Goal: Transaction & Acquisition: Subscribe to service/newsletter

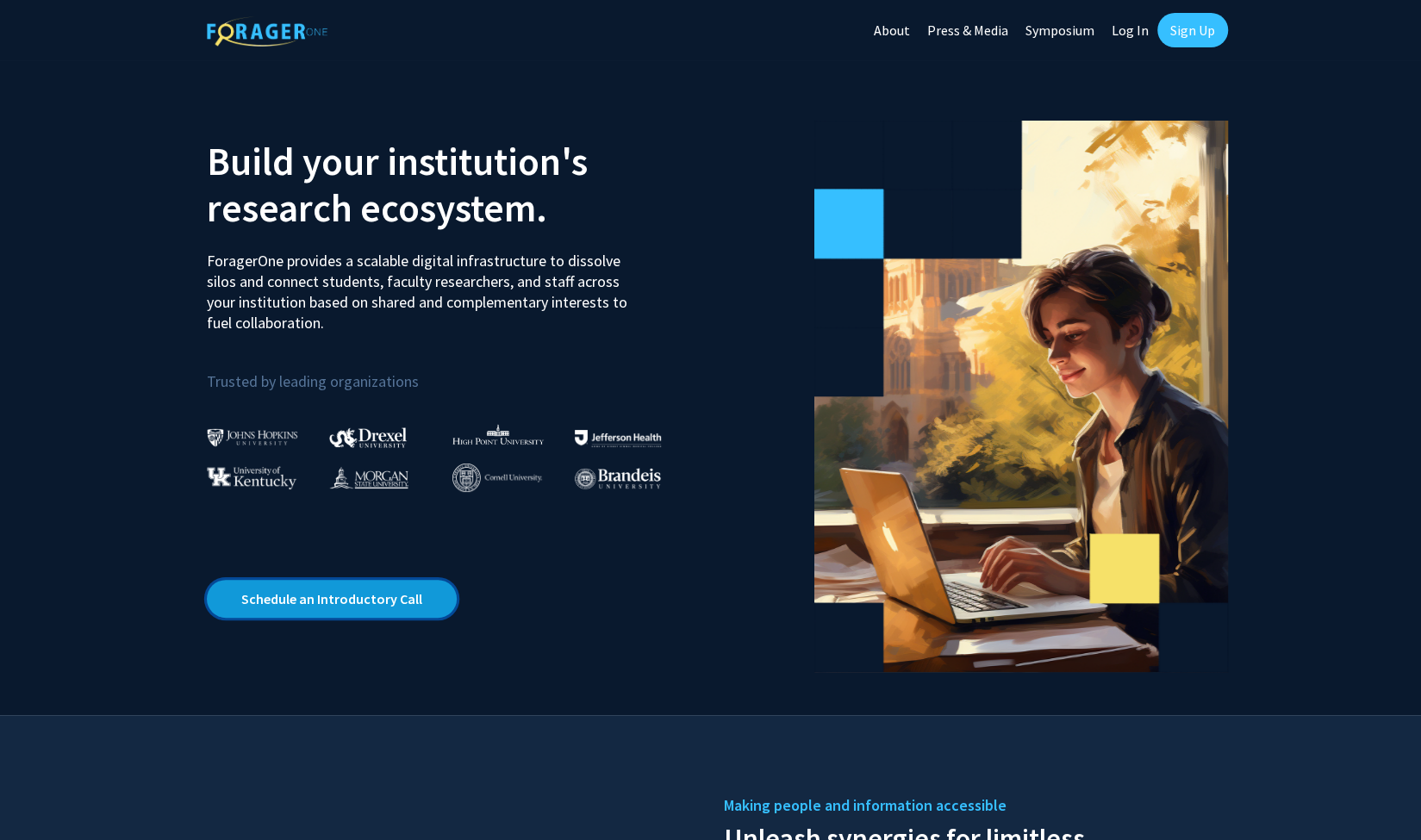
click at [339, 595] on link "Schedule an Introductory Call" at bounding box center [332, 598] width 250 height 38
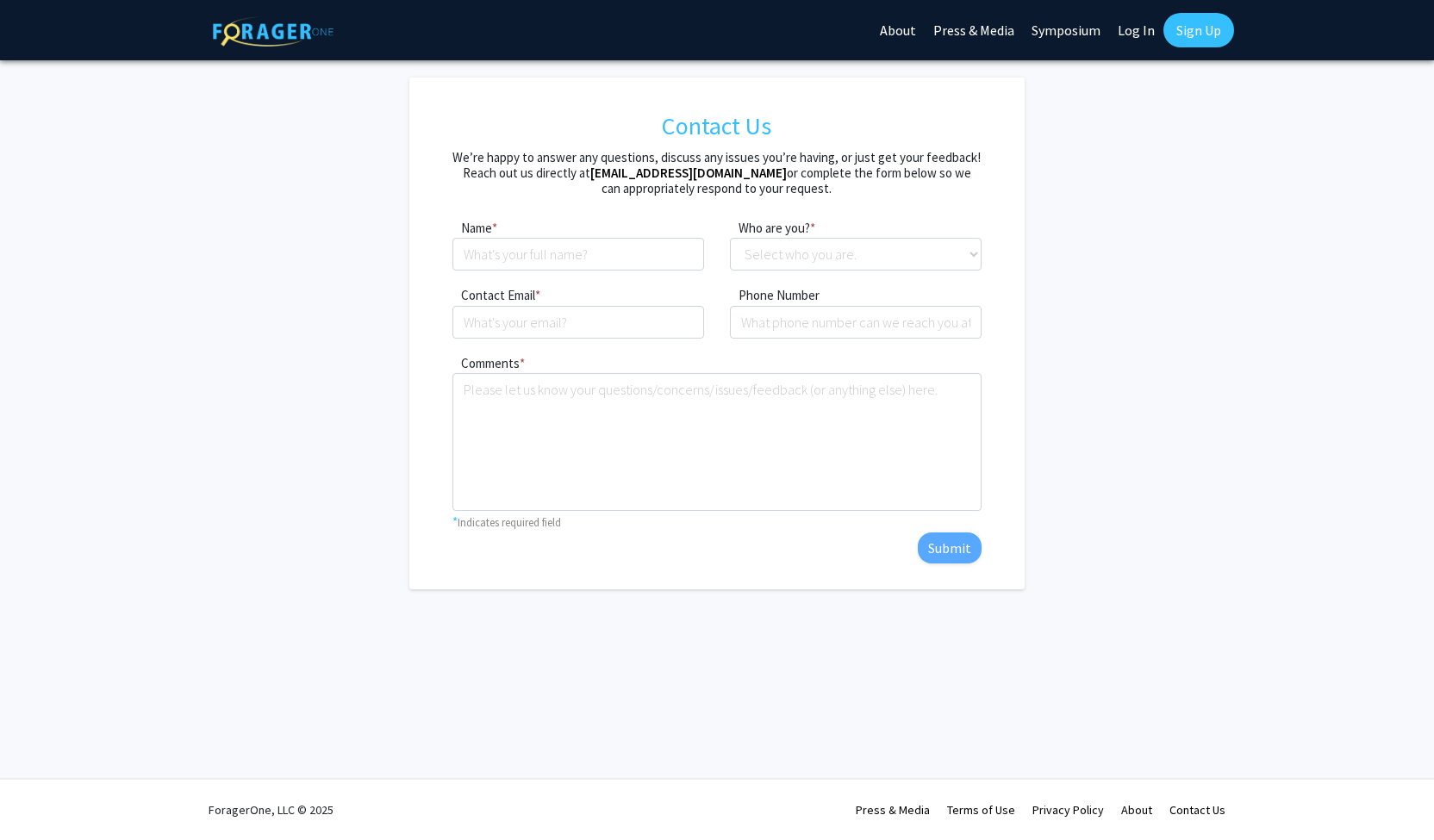
type input "[PERSON_NAME]"
type input "[EMAIL_ADDRESS][DOMAIN_NAME]"
type input "4043236304"
click at [809, 242] on select "Select who you are. Student Faculty Administrator Other" at bounding box center [855, 253] width 251 height 32
select select "student"
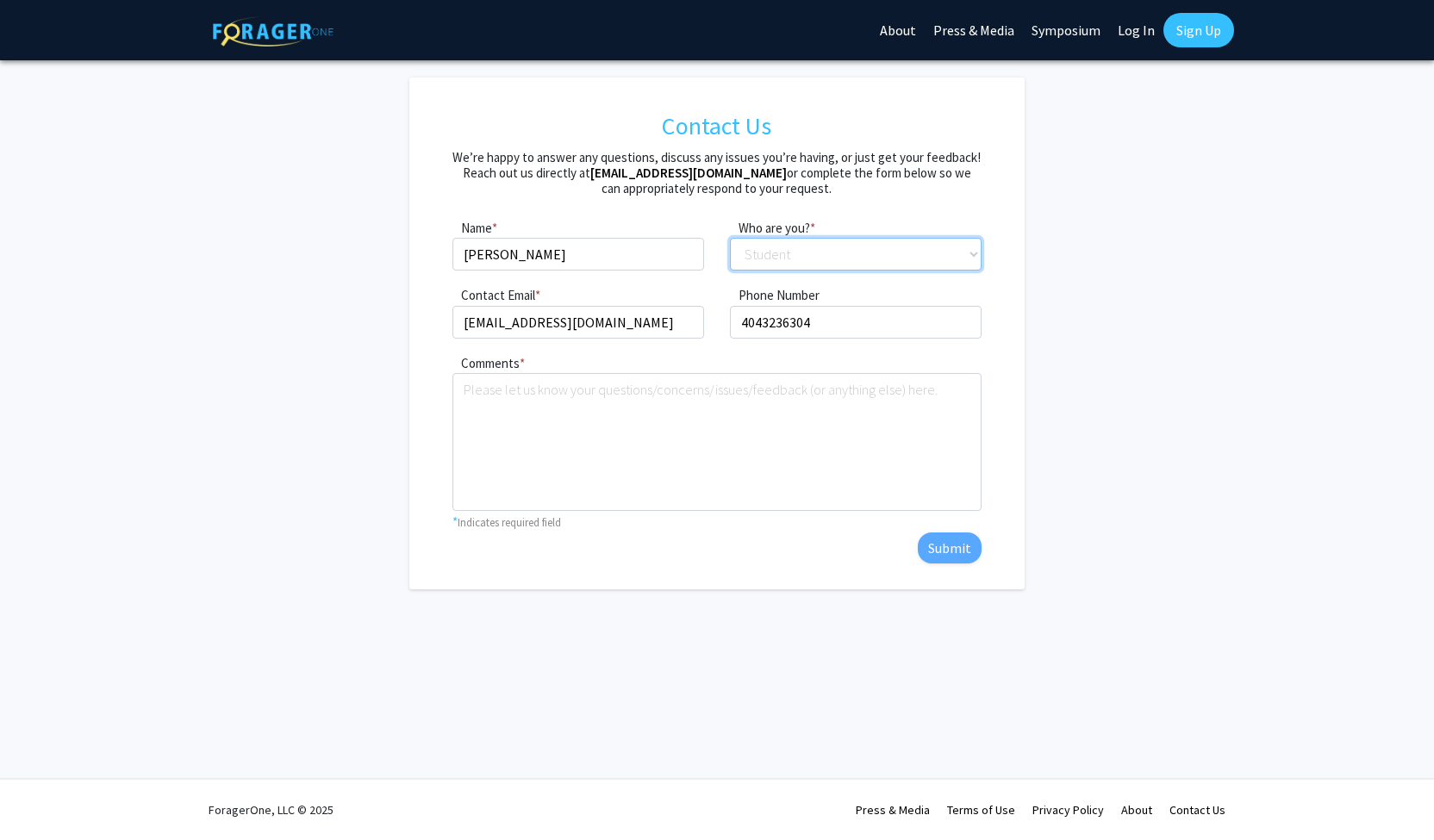
click at [729, 237] on select "Select who you are. Student Faculty Administrator Other" at bounding box center [855, 253] width 251 height 32
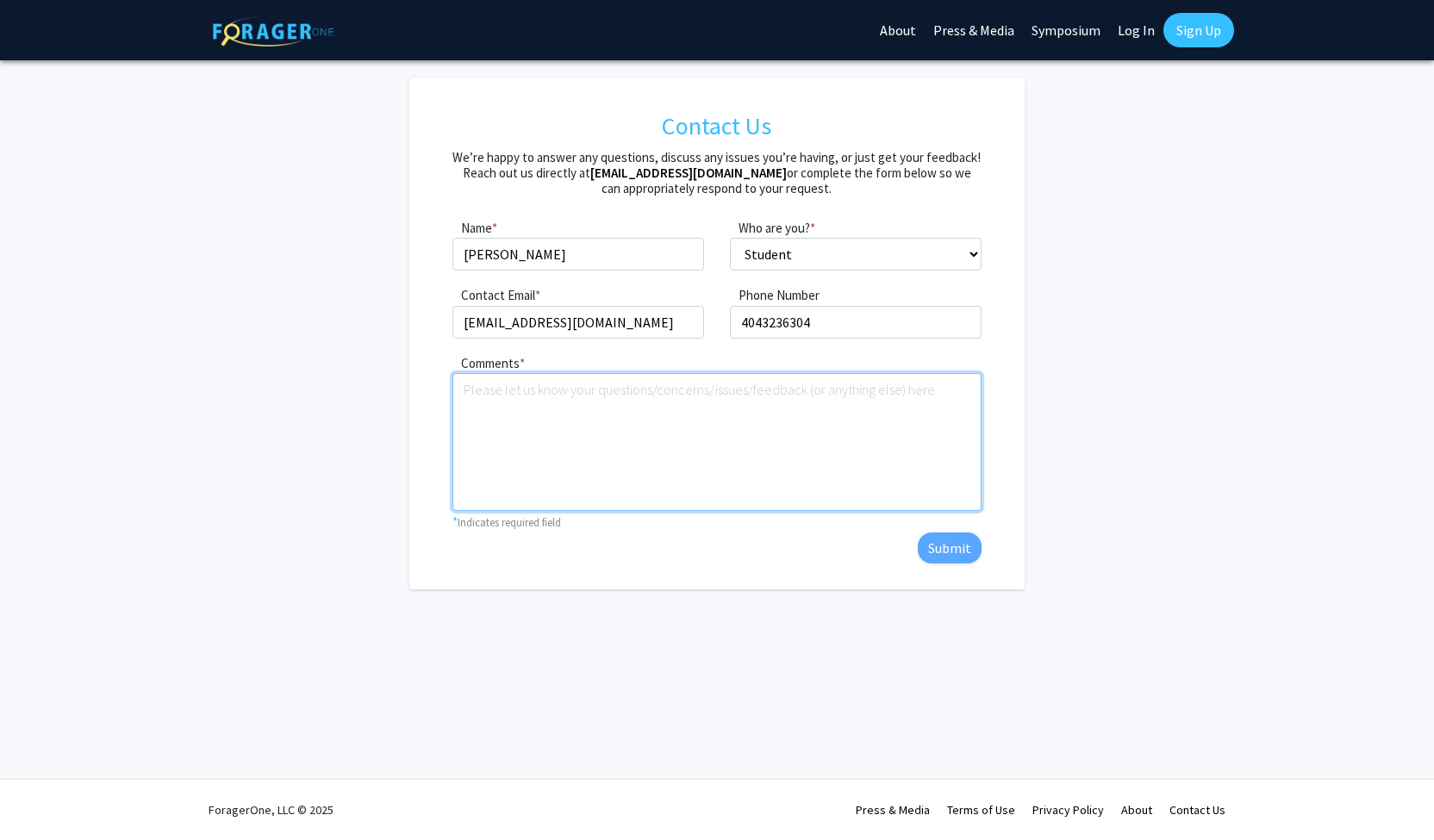
click at [612, 435] on textarea "Comments" at bounding box center [716, 441] width 528 height 138
type textarea "I would just like to get in touch with a professor and learn about research opp…"
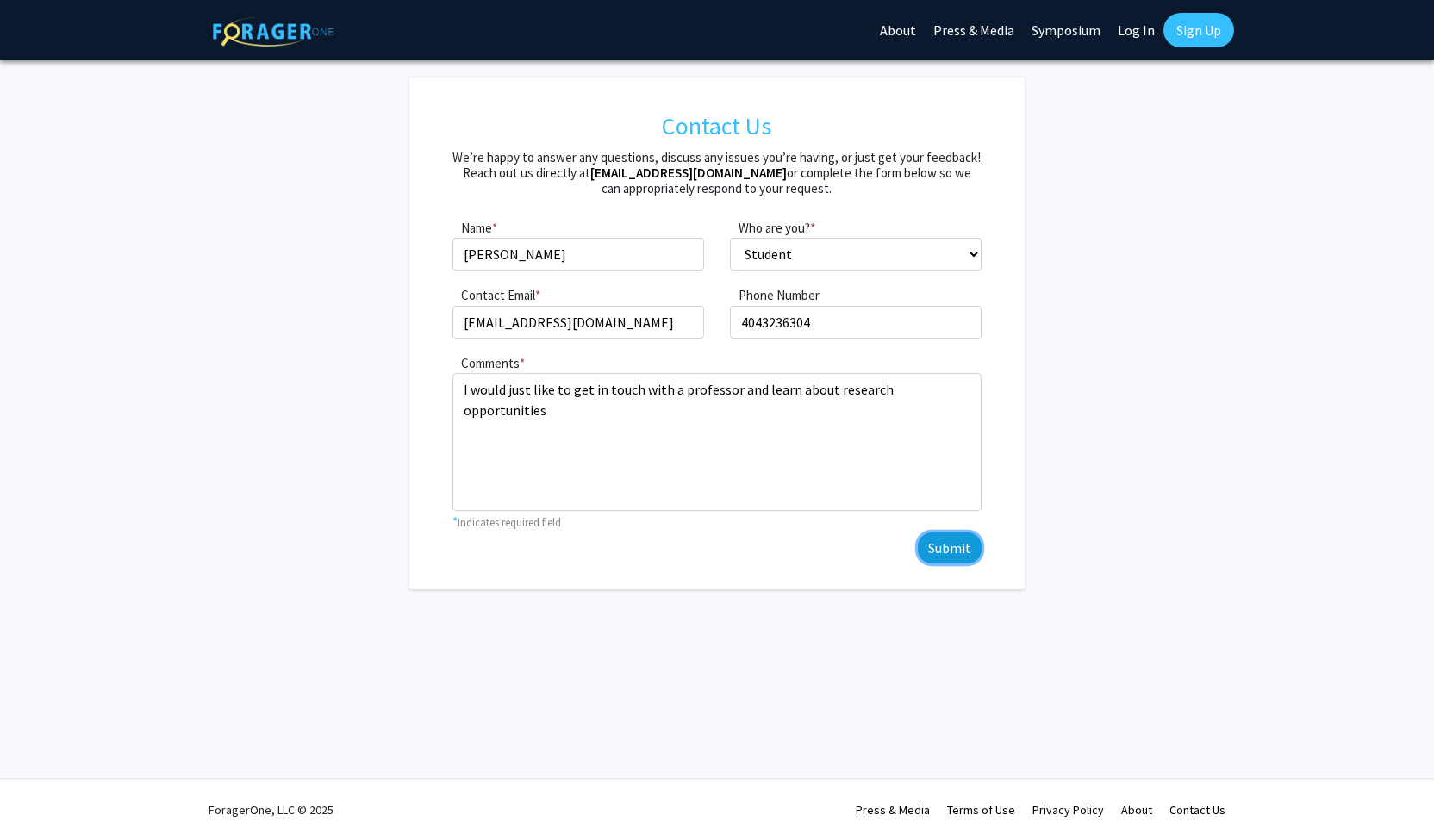
click at [962, 543] on button "Submit" at bounding box center [949, 548] width 64 height 31
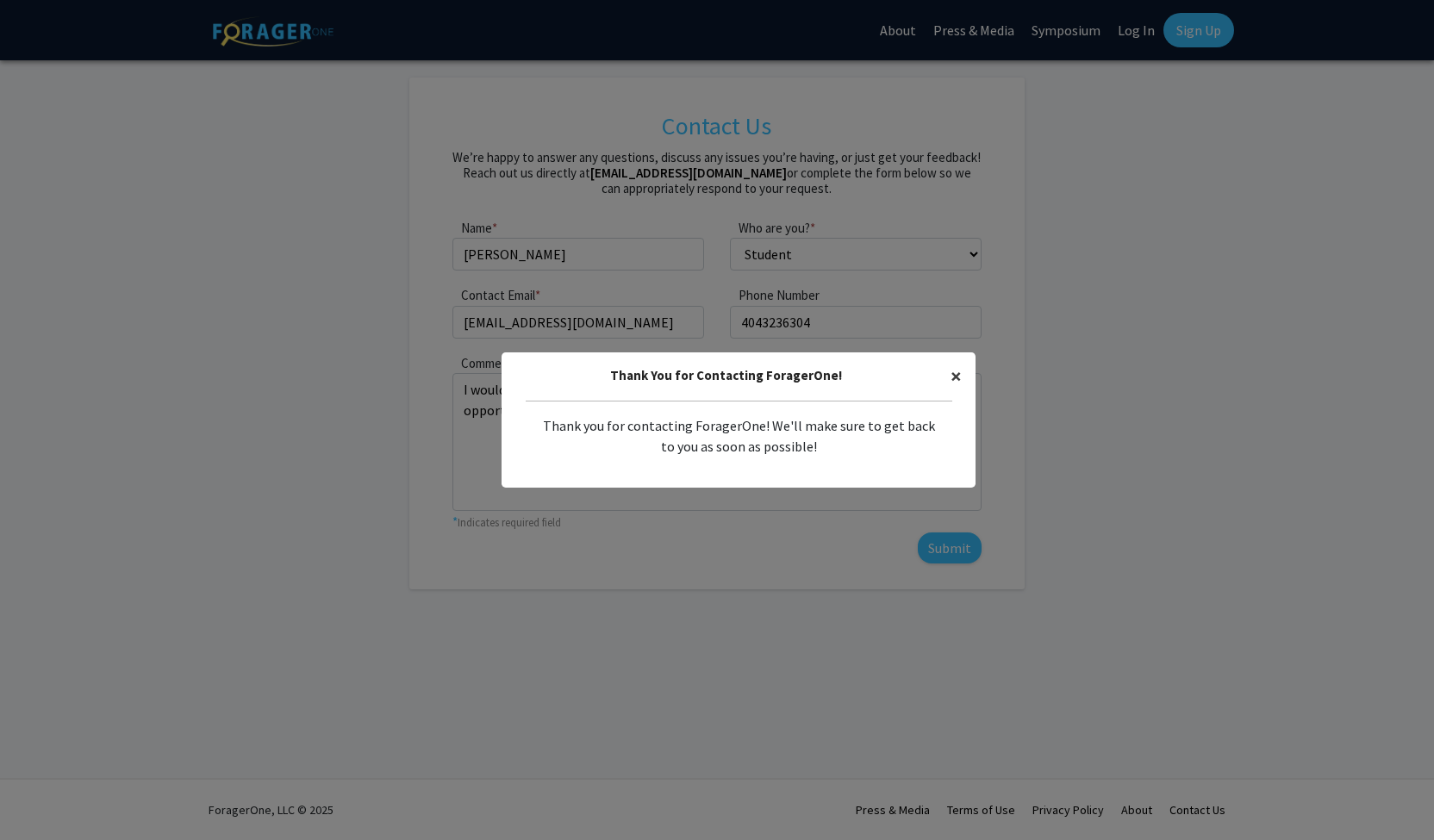
click at [952, 374] on span "×" at bounding box center [956, 375] width 11 height 27
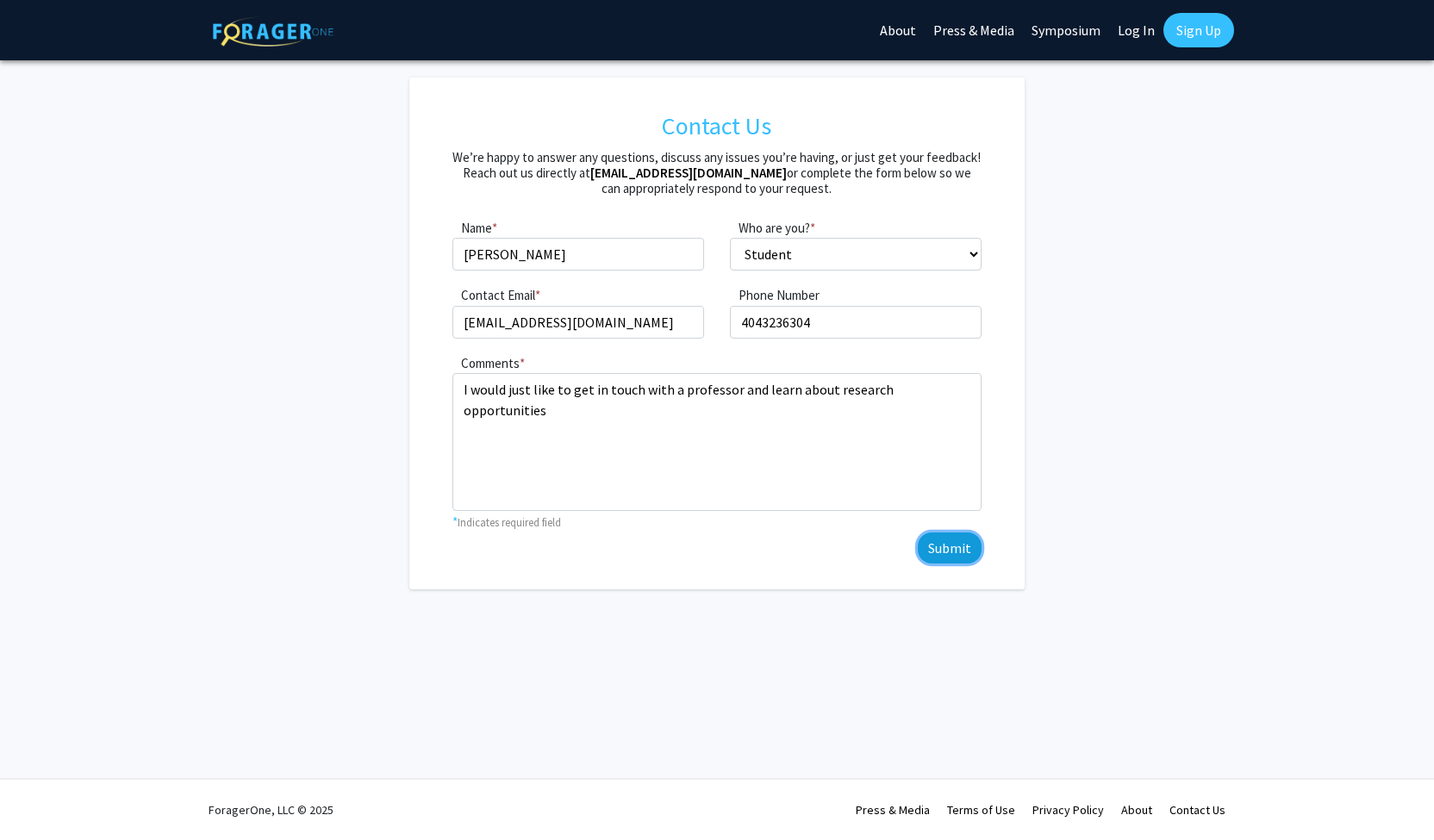
click at [931, 547] on button "Submit" at bounding box center [949, 548] width 64 height 31
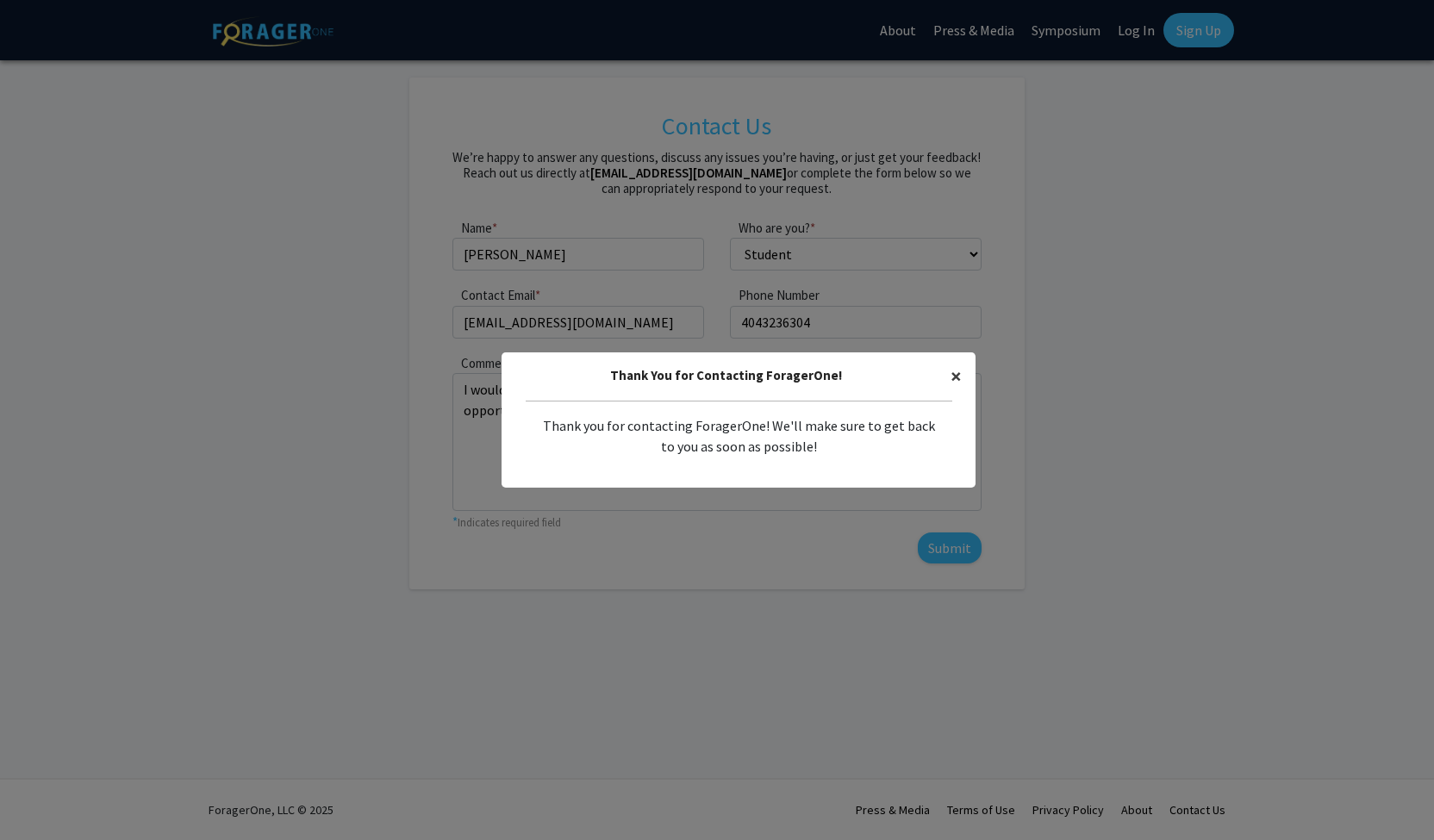
click at [950, 374] on span "×" at bounding box center [956, 375] width 11 height 27
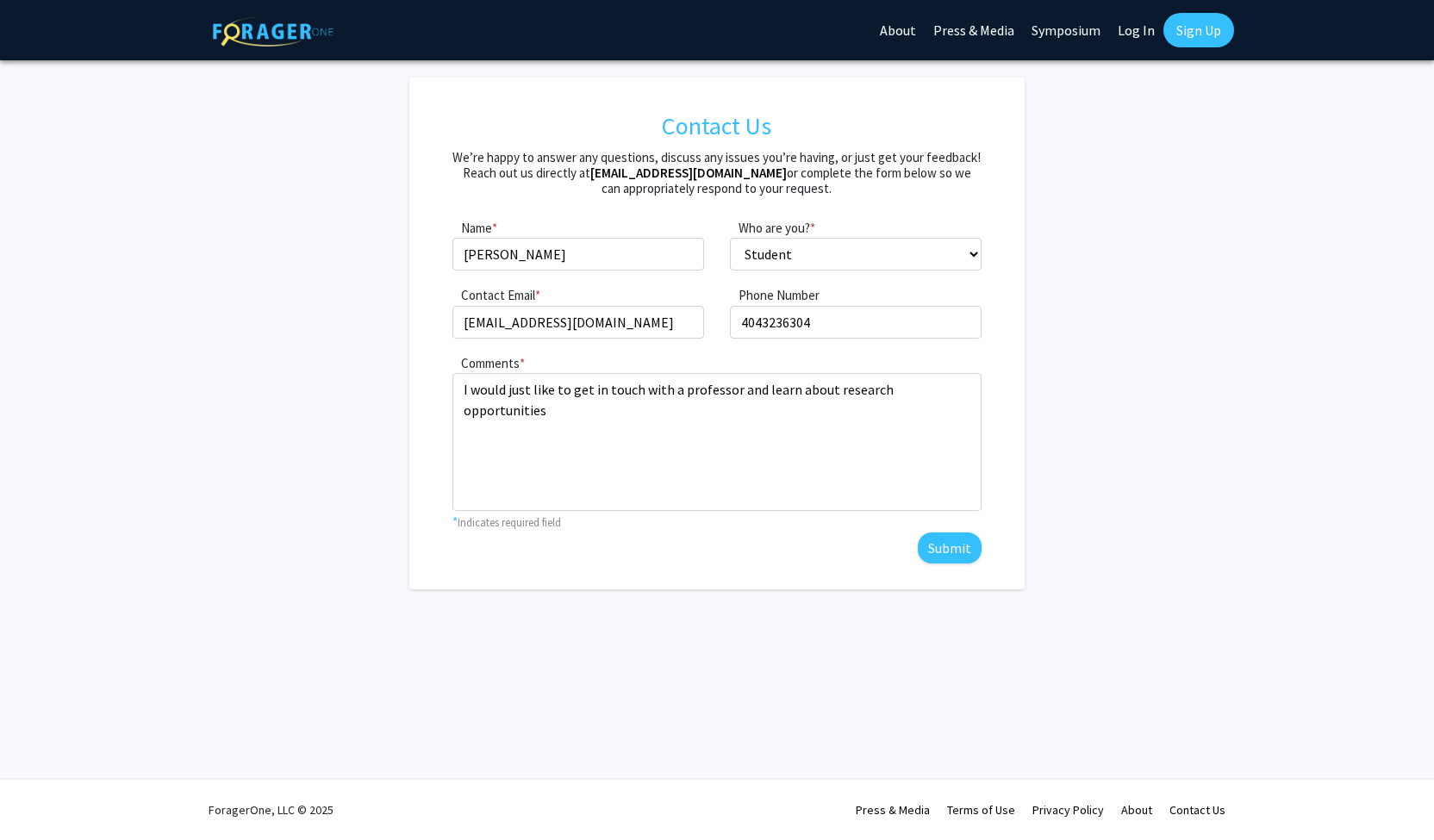
click at [1197, 30] on link "Sign Up" at bounding box center [1198, 30] width 70 height 34
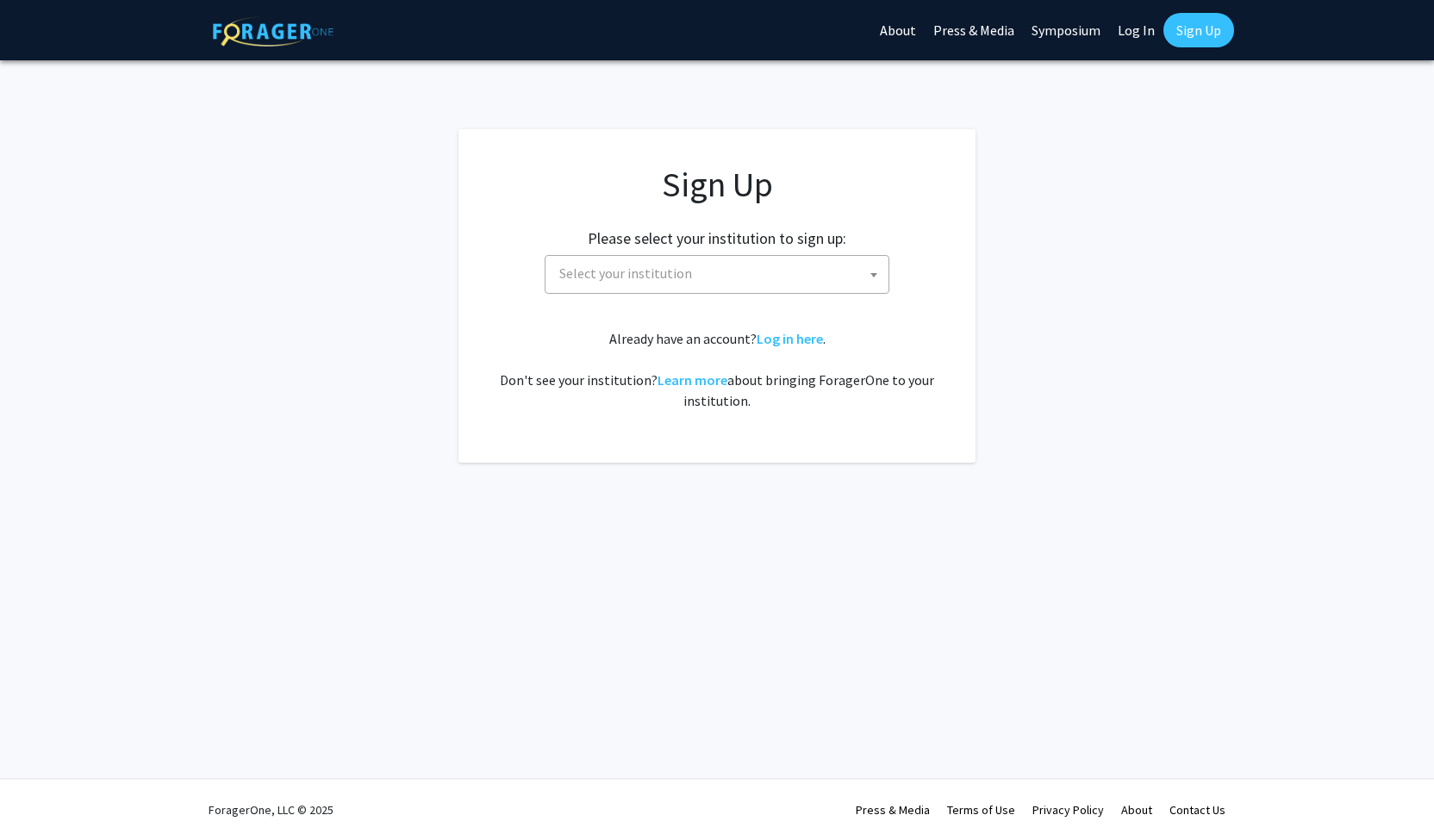
click at [705, 271] on span "Select your institution" at bounding box center [719, 274] width 336 height 35
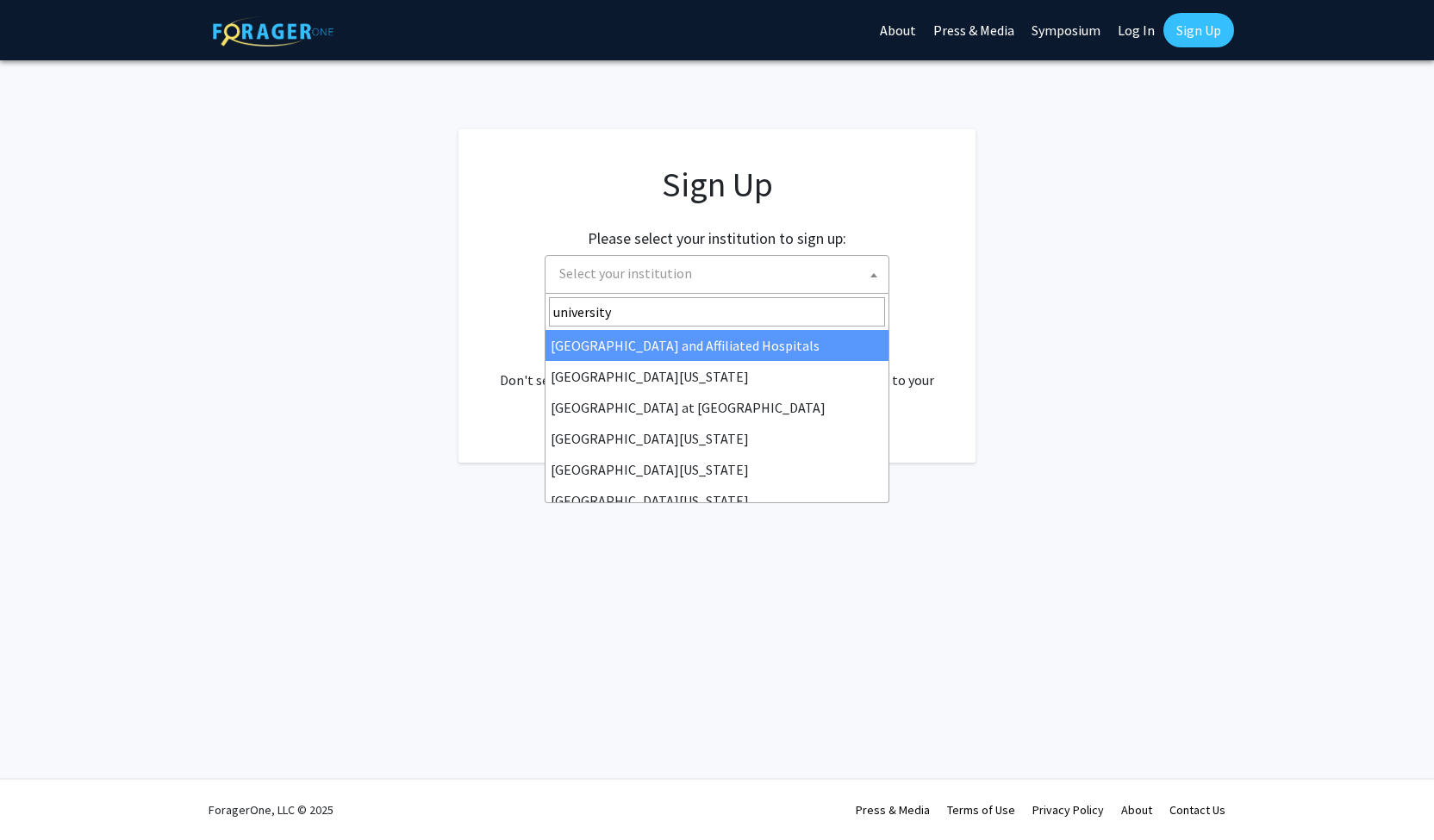
type input "university"
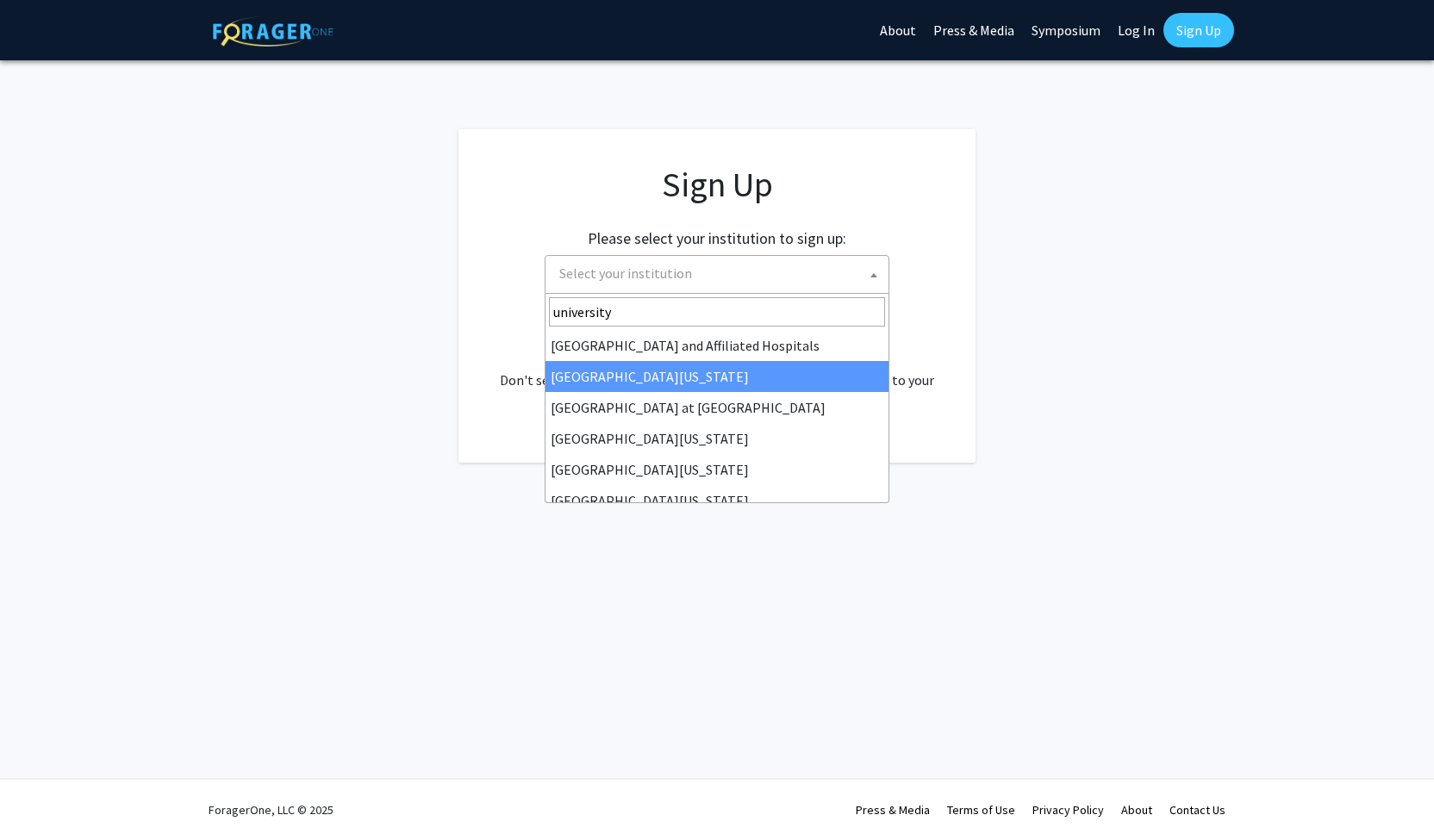
select select "30"
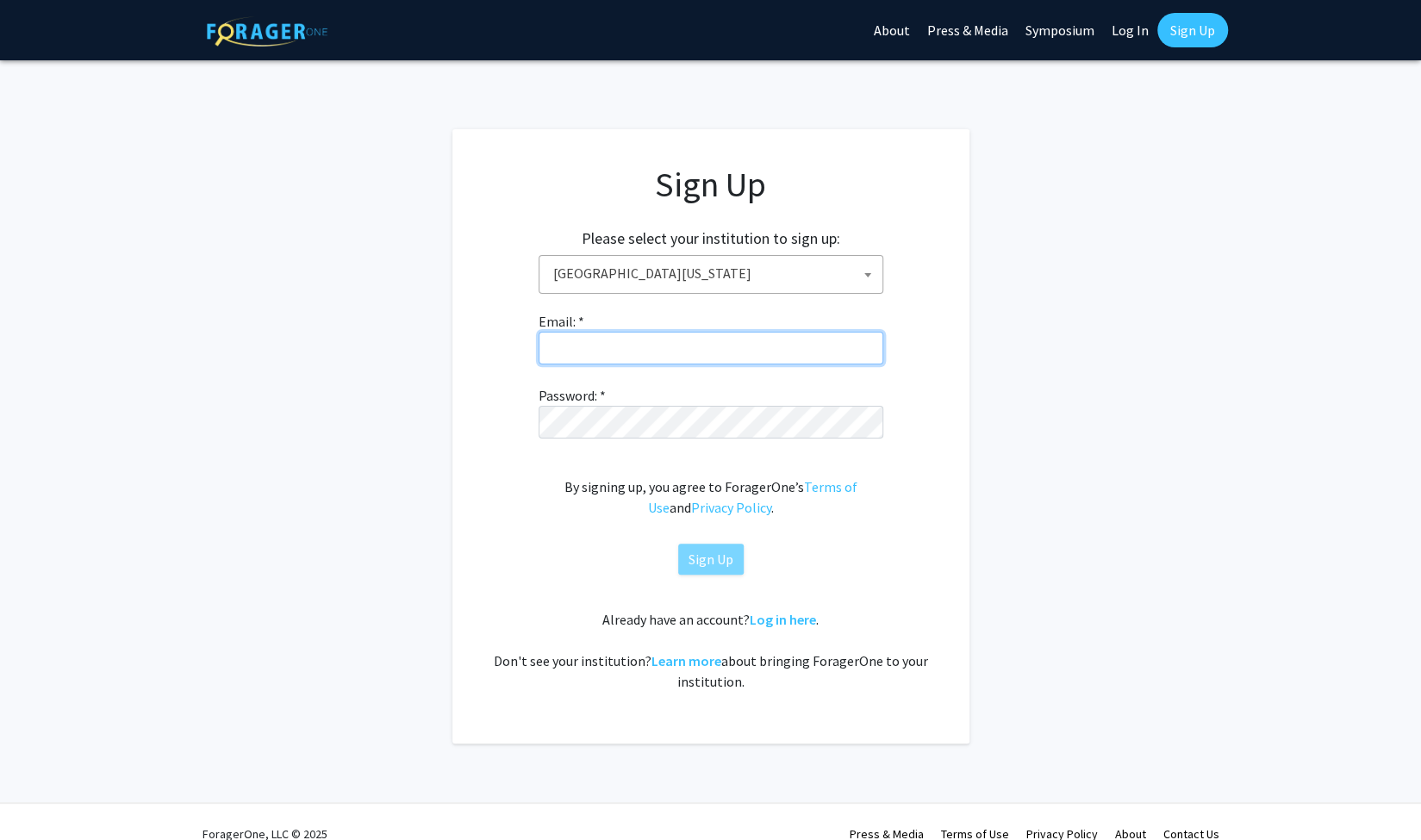
click at [622, 338] on input "Email: *" at bounding box center [710, 347] width 345 height 32
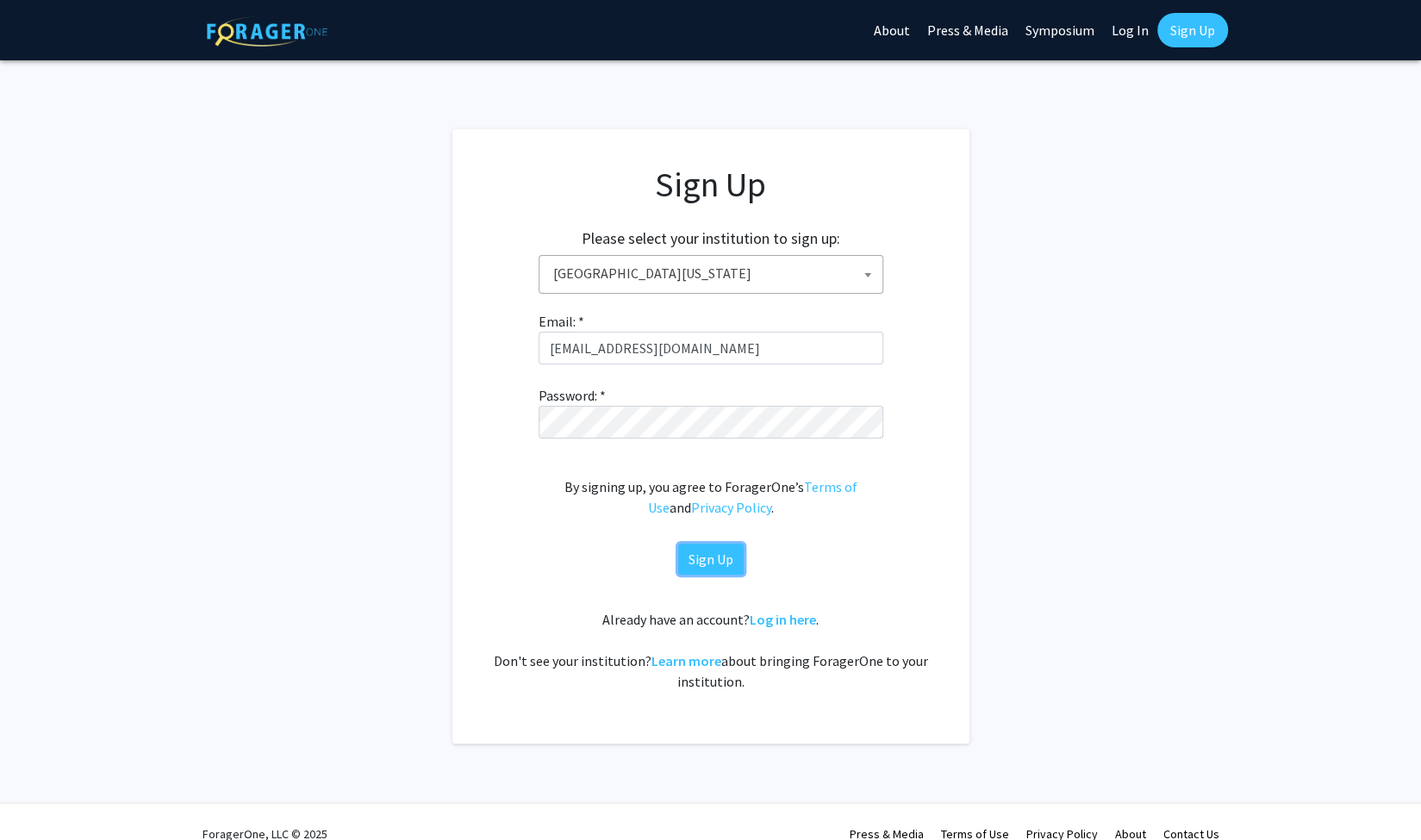
click at [707, 566] on button "Sign Up" at bounding box center [710, 559] width 66 height 31
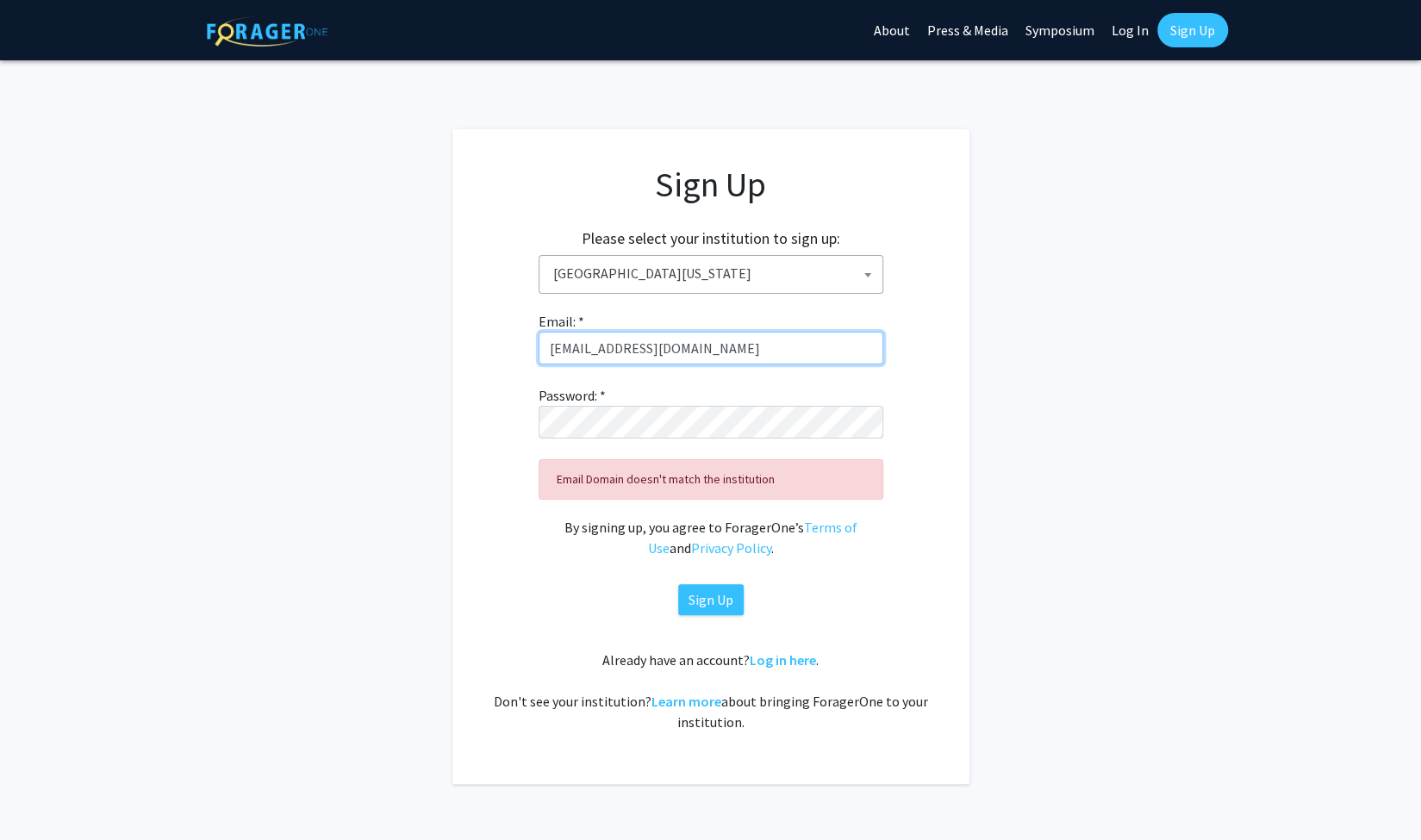
click at [648, 347] on input "rayan.akhtar0711@gmail.com" at bounding box center [710, 347] width 345 height 32
type input "rka13049@uga.edu"
click at [734, 592] on button "Sign Up" at bounding box center [710, 600] width 66 height 31
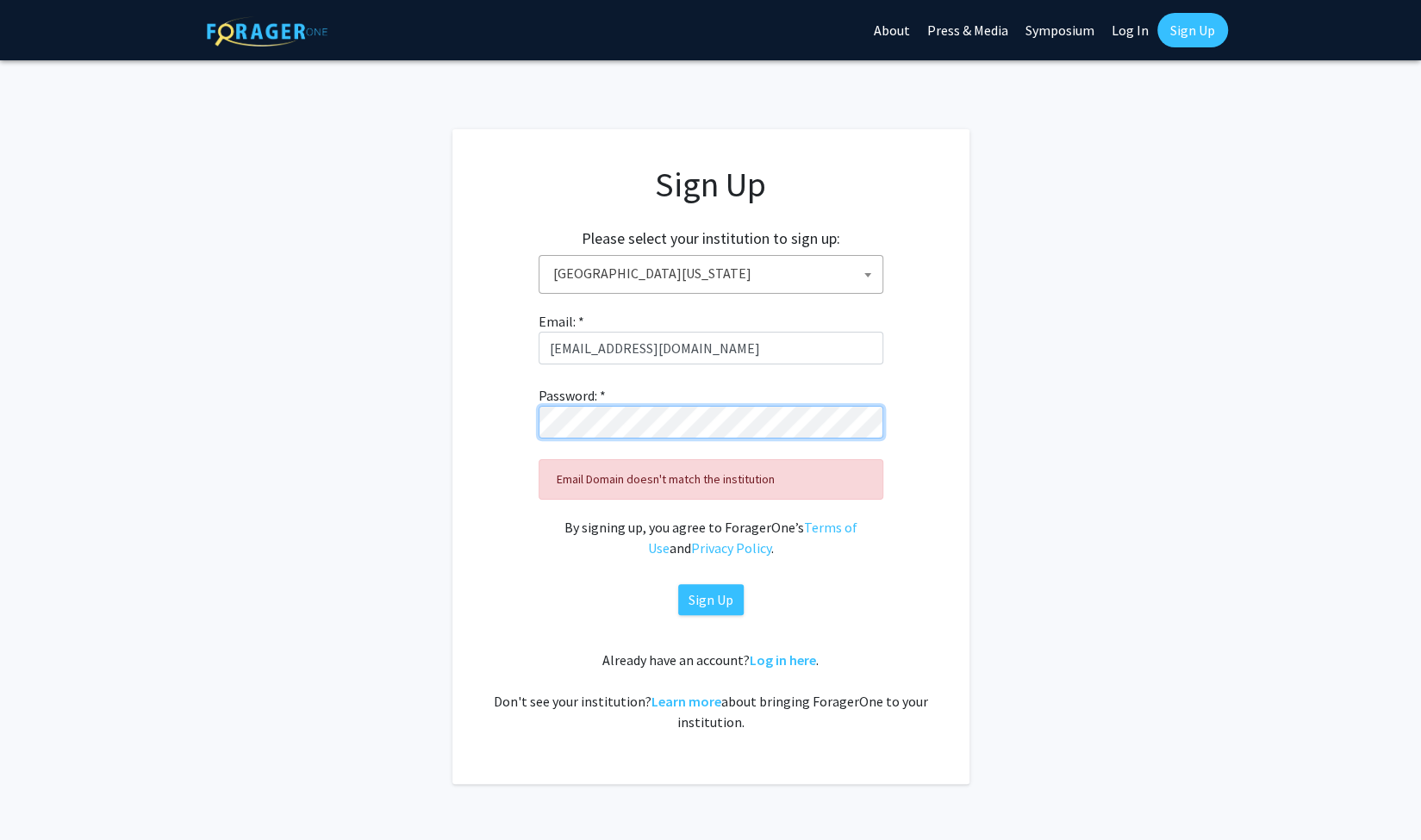
click at [455, 383] on fg-card "Sign Up Please select your institution to sign up: Baylor University Brandeis U…" at bounding box center [710, 457] width 517 height 654
click at [734, 605] on button "Sign Up" at bounding box center [710, 600] width 66 height 31
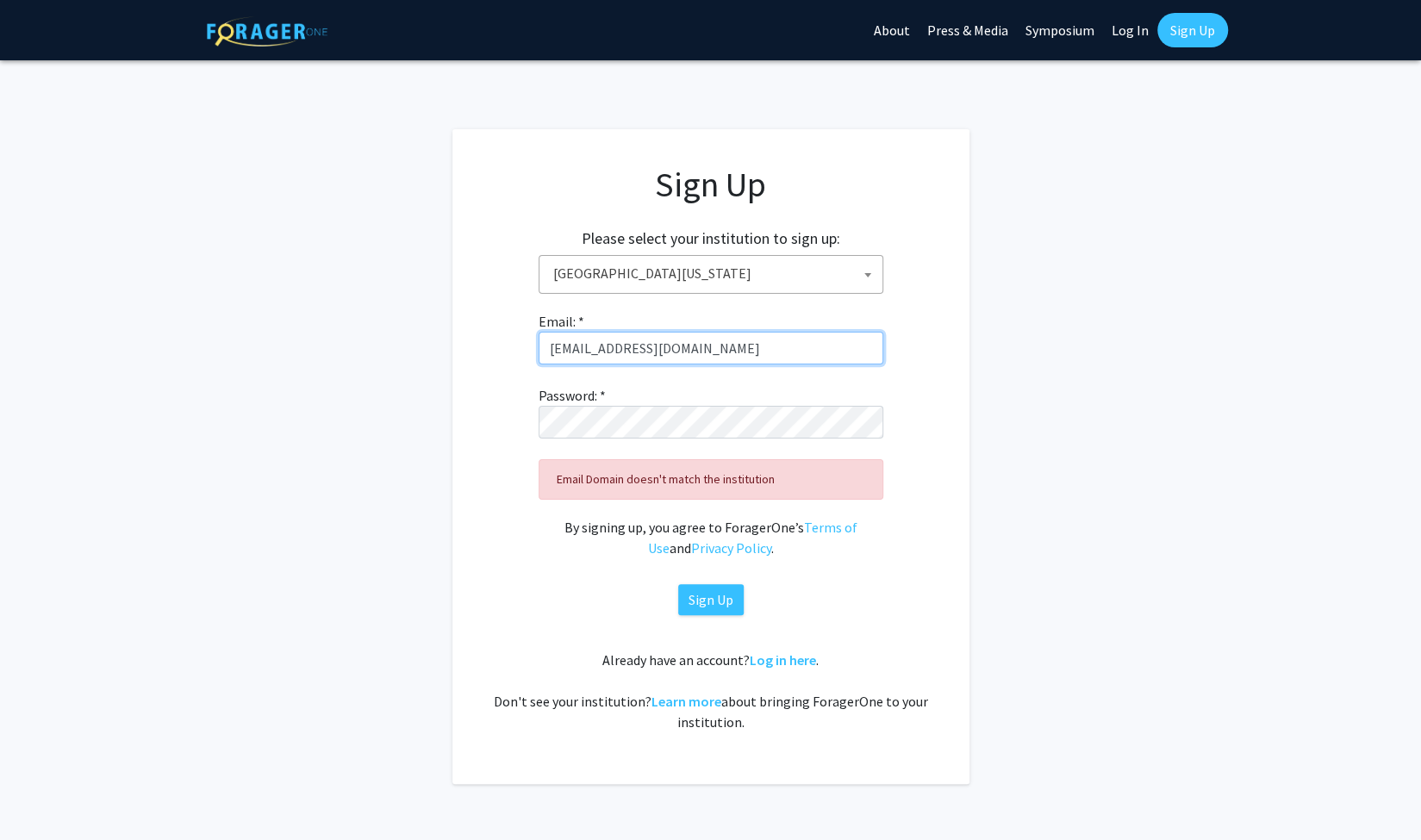
click at [650, 354] on input "rka13049@uga.edu" at bounding box center [710, 347] width 345 height 32
click at [669, 285] on span "University of Georgia" at bounding box center [714, 274] width 336 height 35
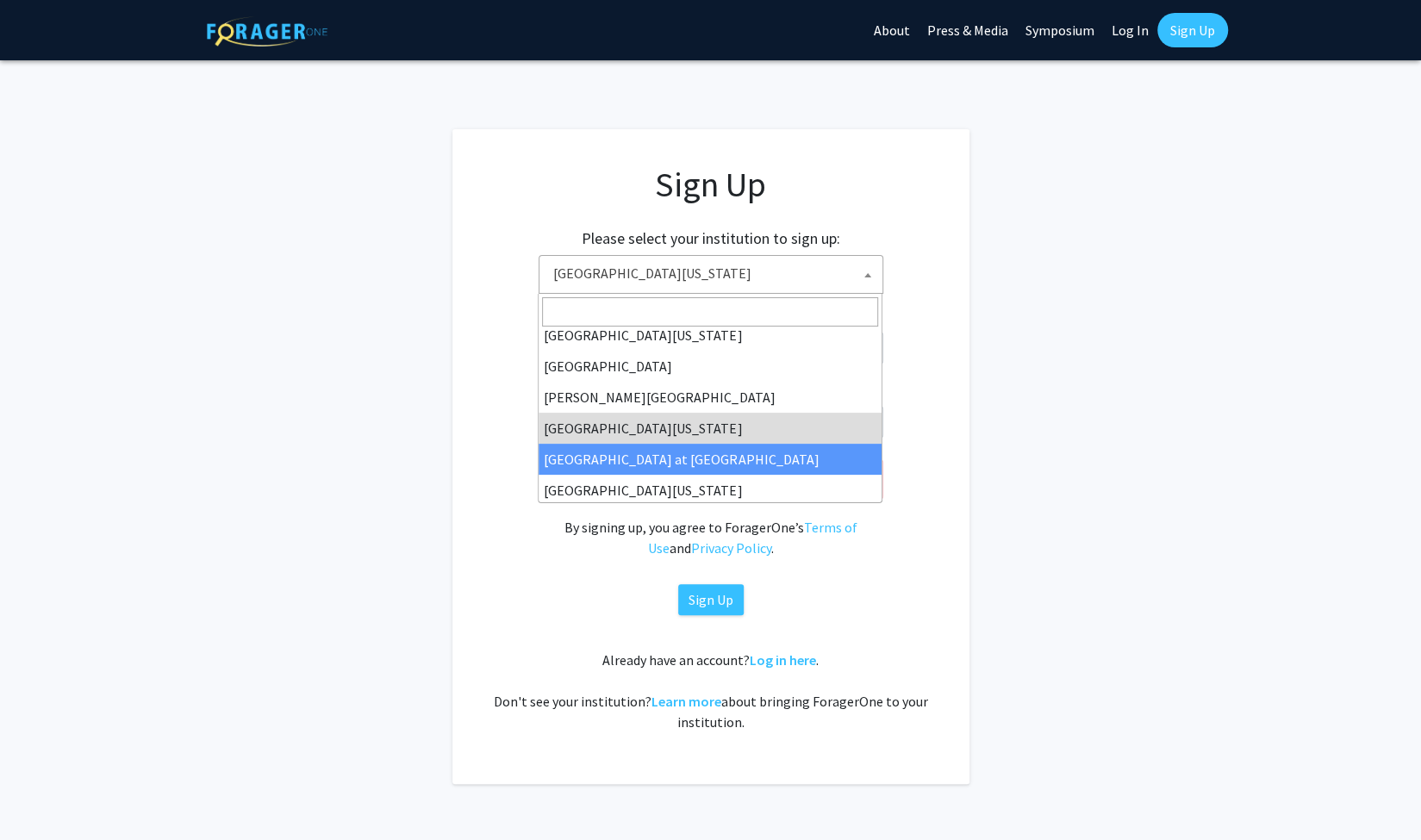
scroll to position [603, 0]
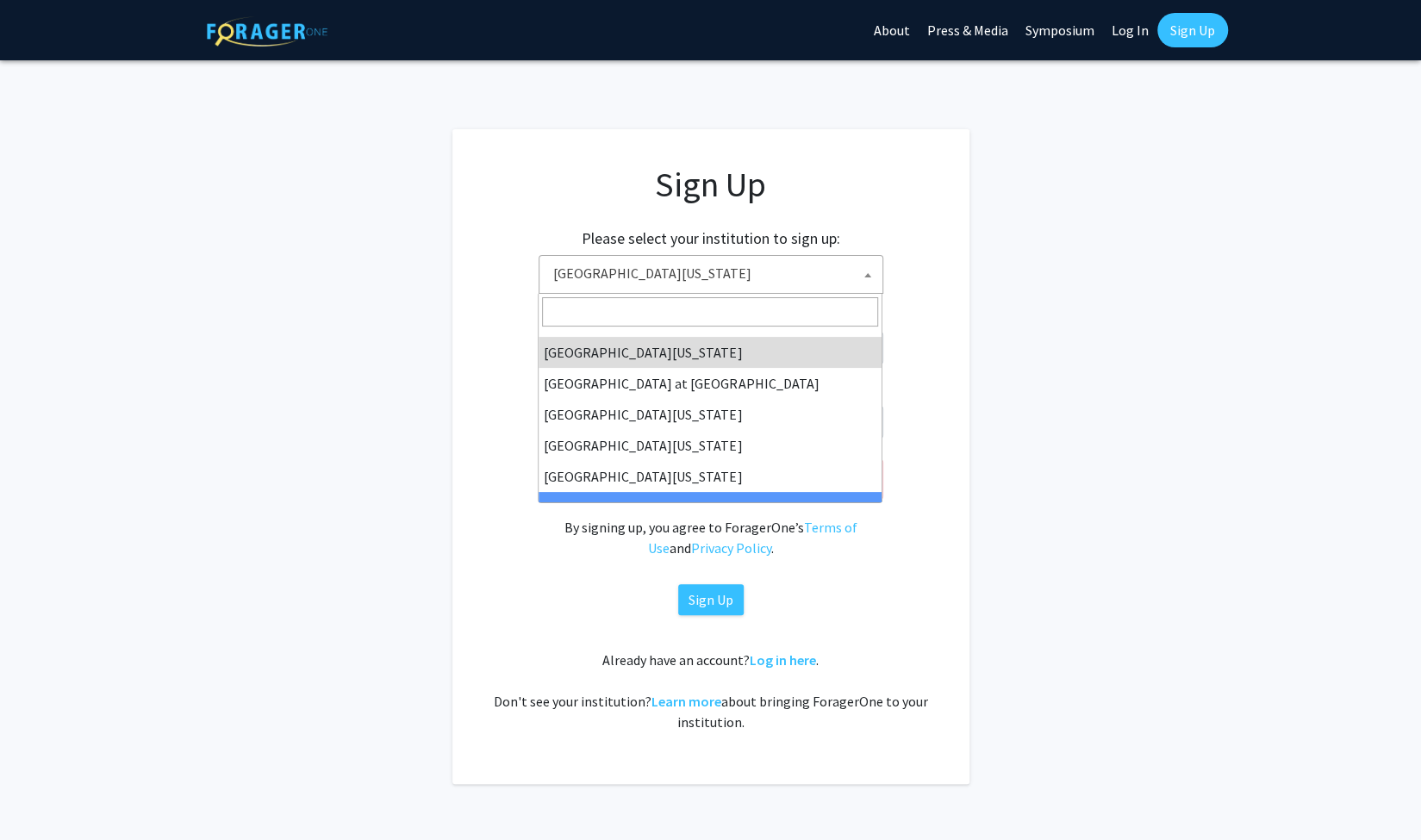
click at [1023, 524] on app-signup "Sign Up Please select your institution to sign up: Baylor University Brandeis U…" at bounding box center [710, 457] width 1421 height 654
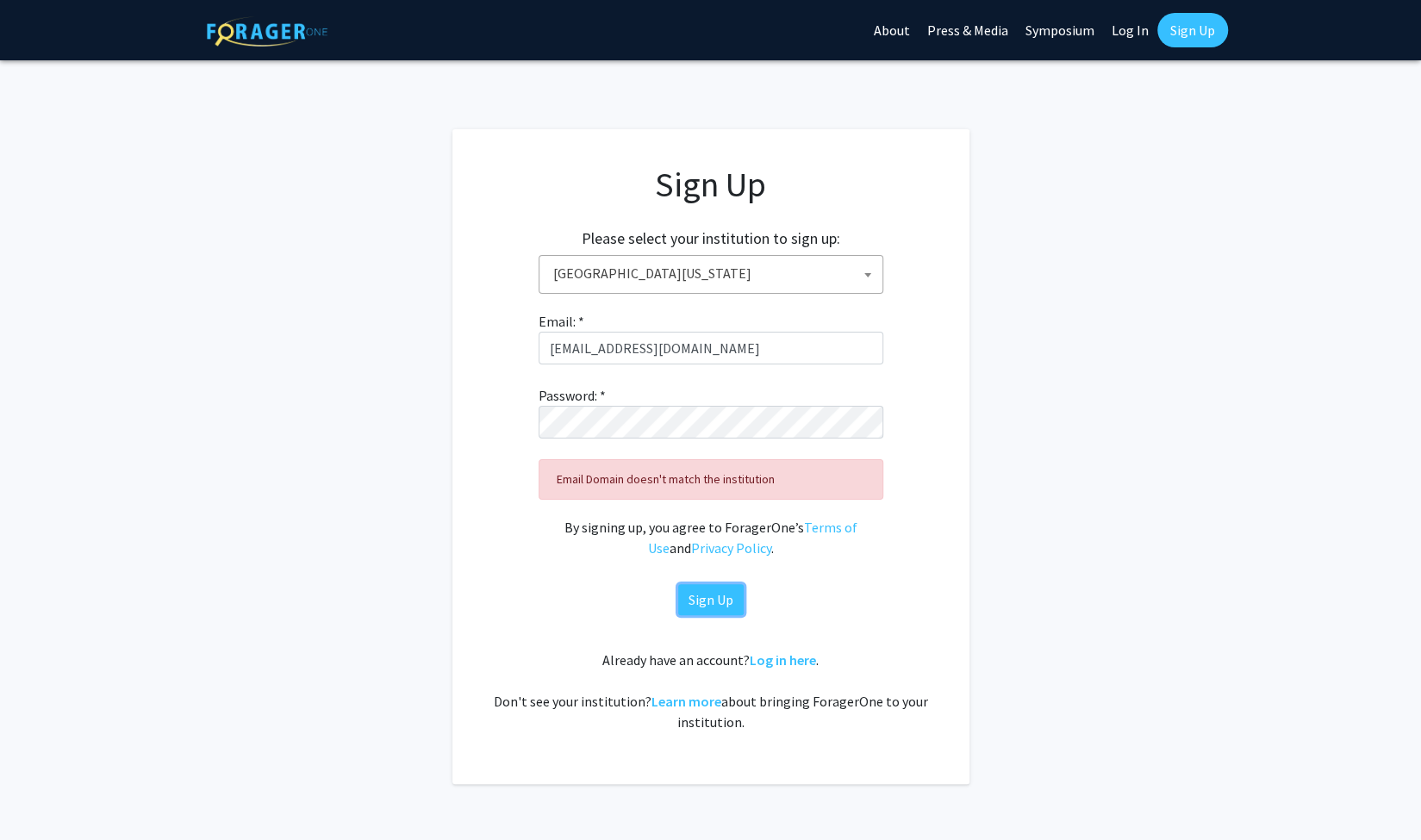
click at [718, 586] on button "Sign Up" at bounding box center [710, 600] width 66 height 31
click at [799, 659] on link "Log in here" at bounding box center [783, 659] width 67 height 18
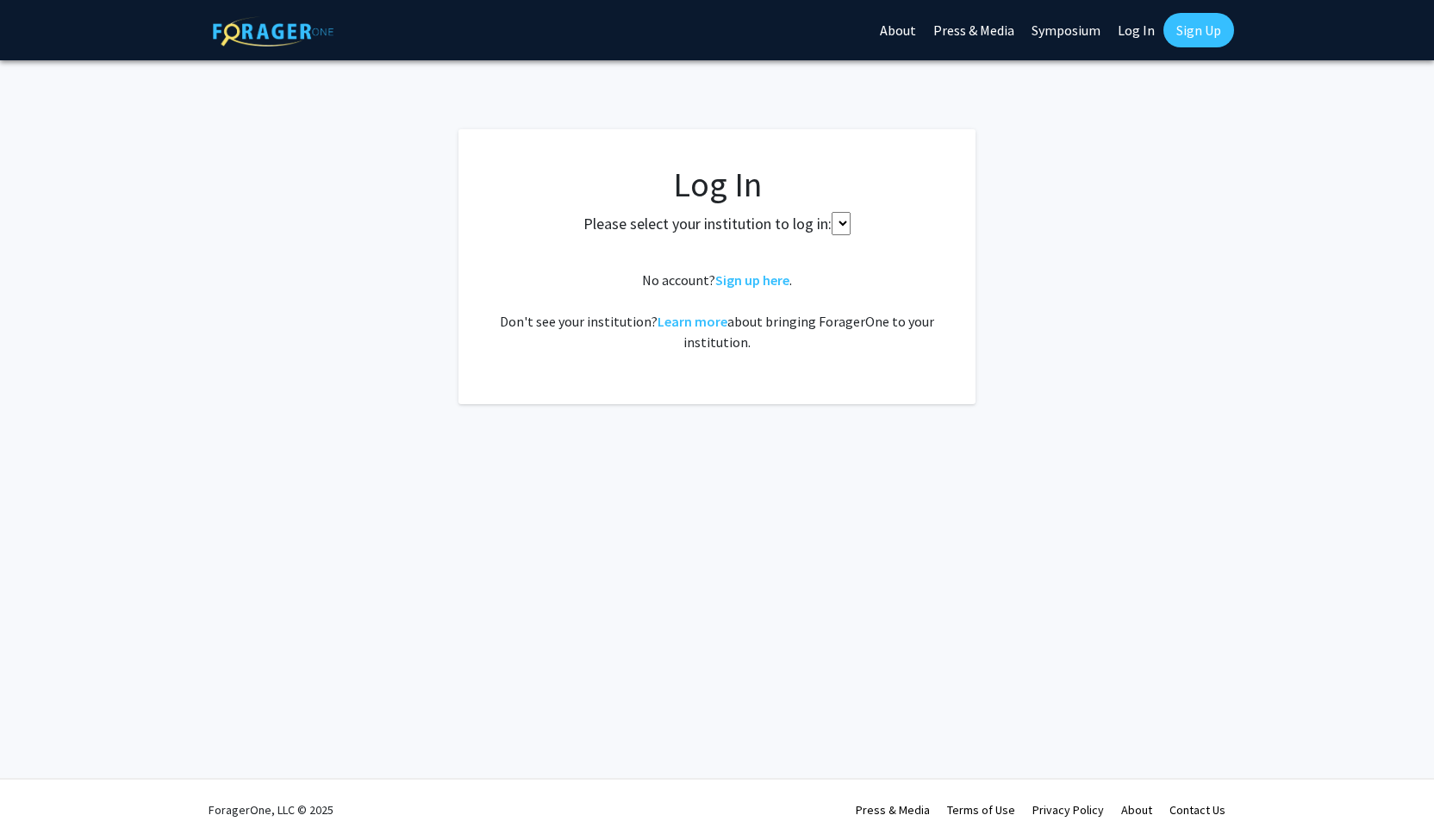
select select
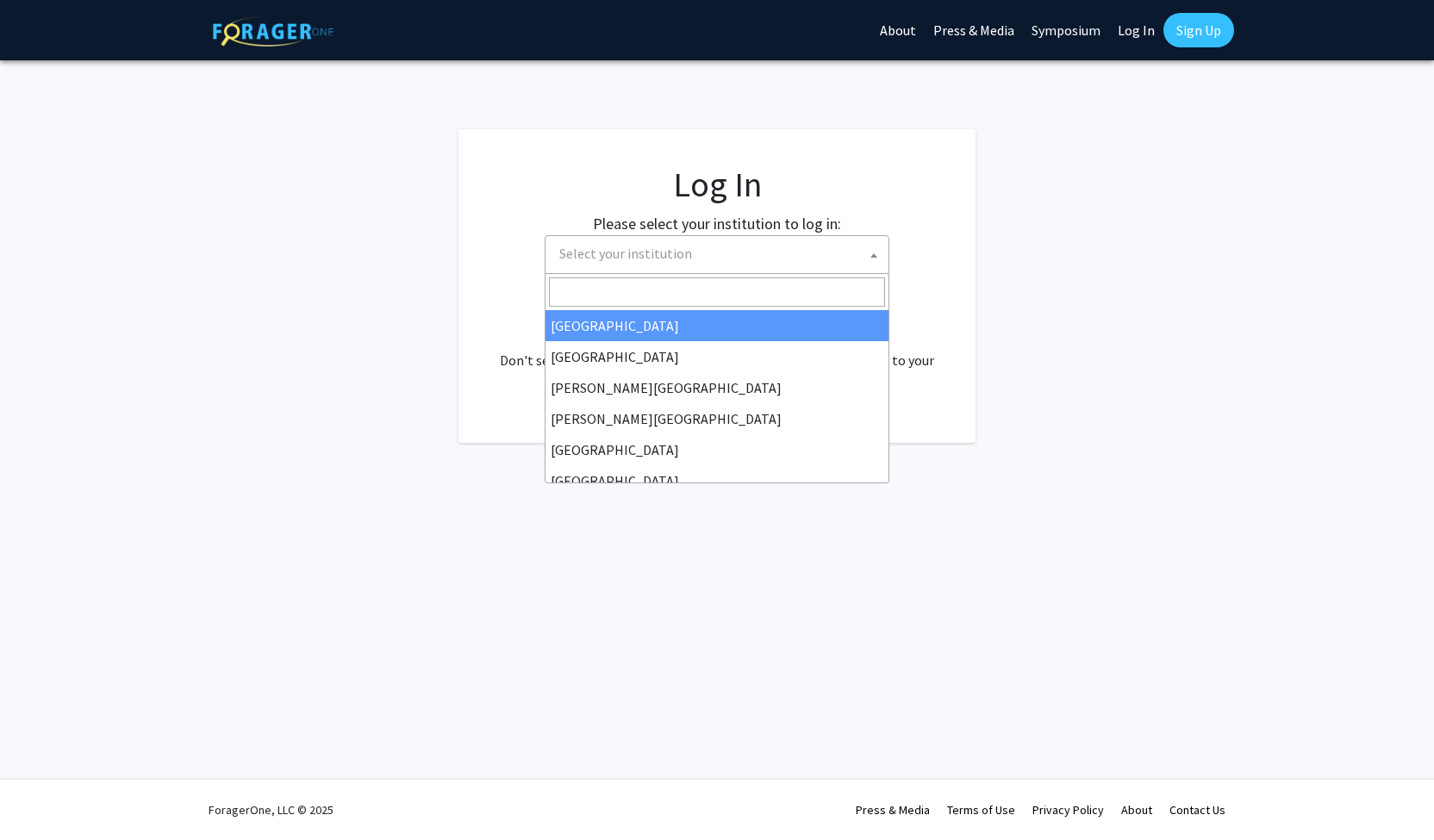
click at [741, 252] on span "Select your institution" at bounding box center [719, 253] width 336 height 35
type input "u"
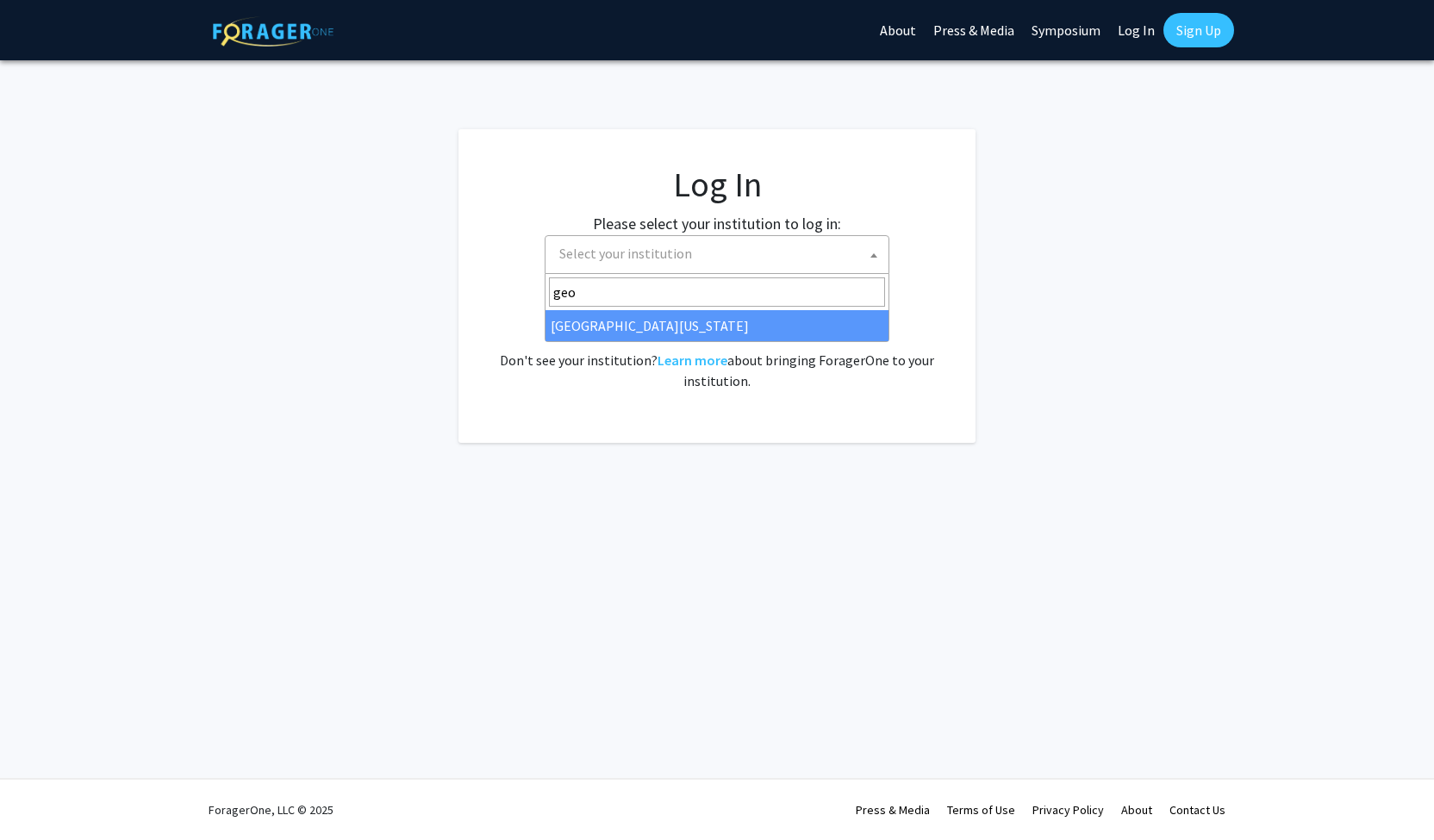
type input "geo"
select select "30"
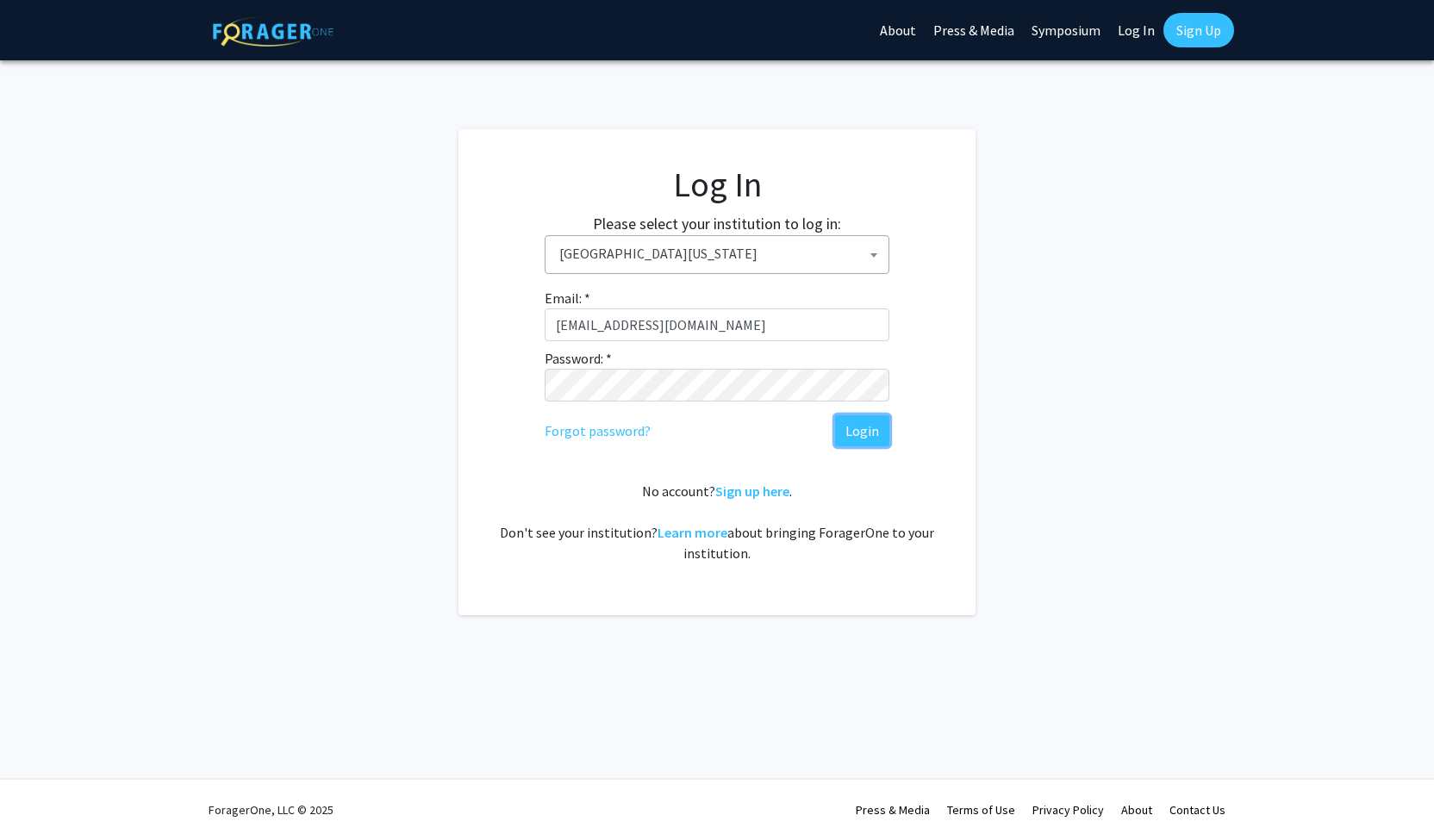
click at [878, 431] on button "Login" at bounding box center [862, 431] width 55 height 31
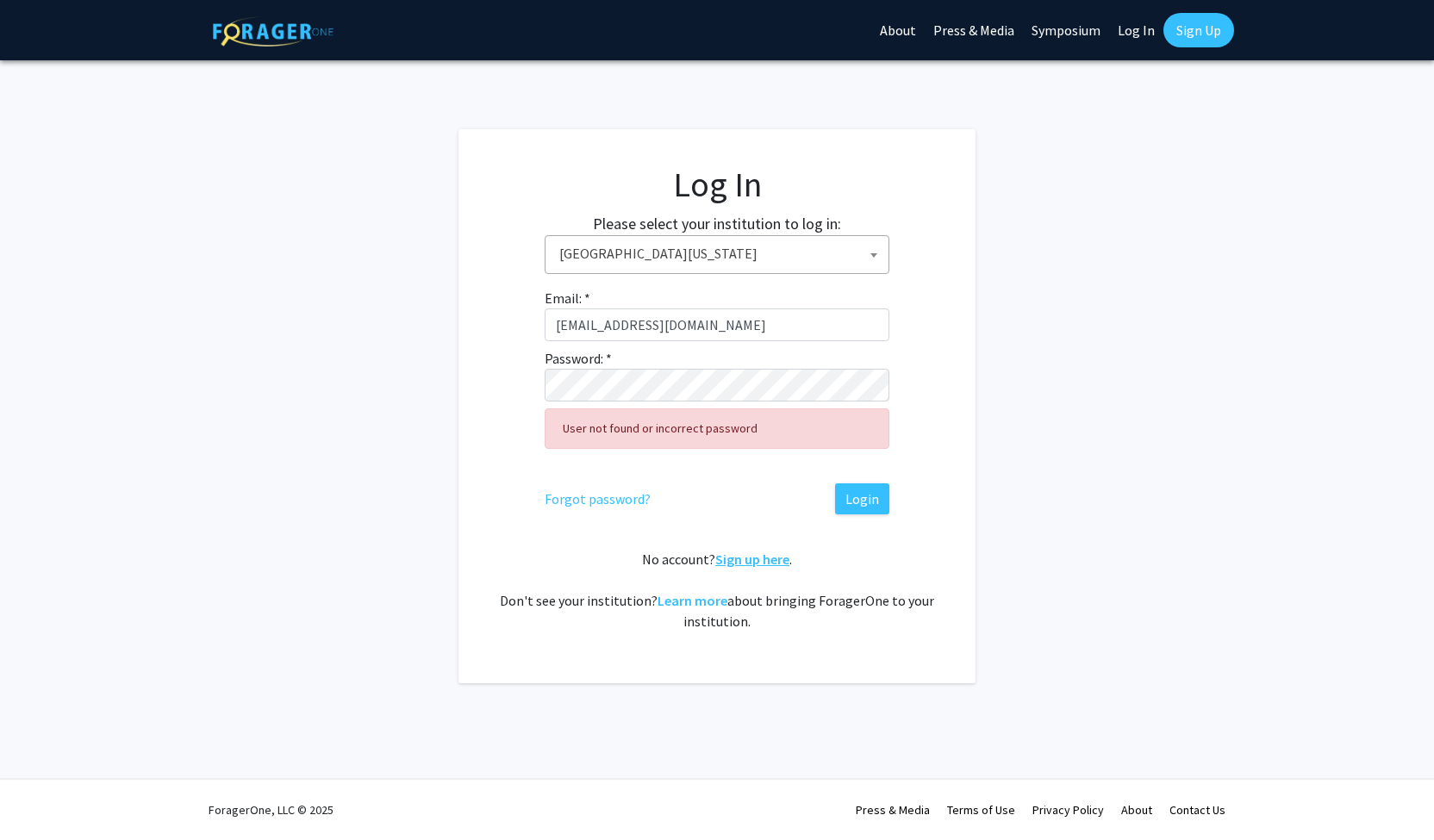
click at [765, 558] on link "Sign up here" at bounding box center [752, 558] width 74 height 18
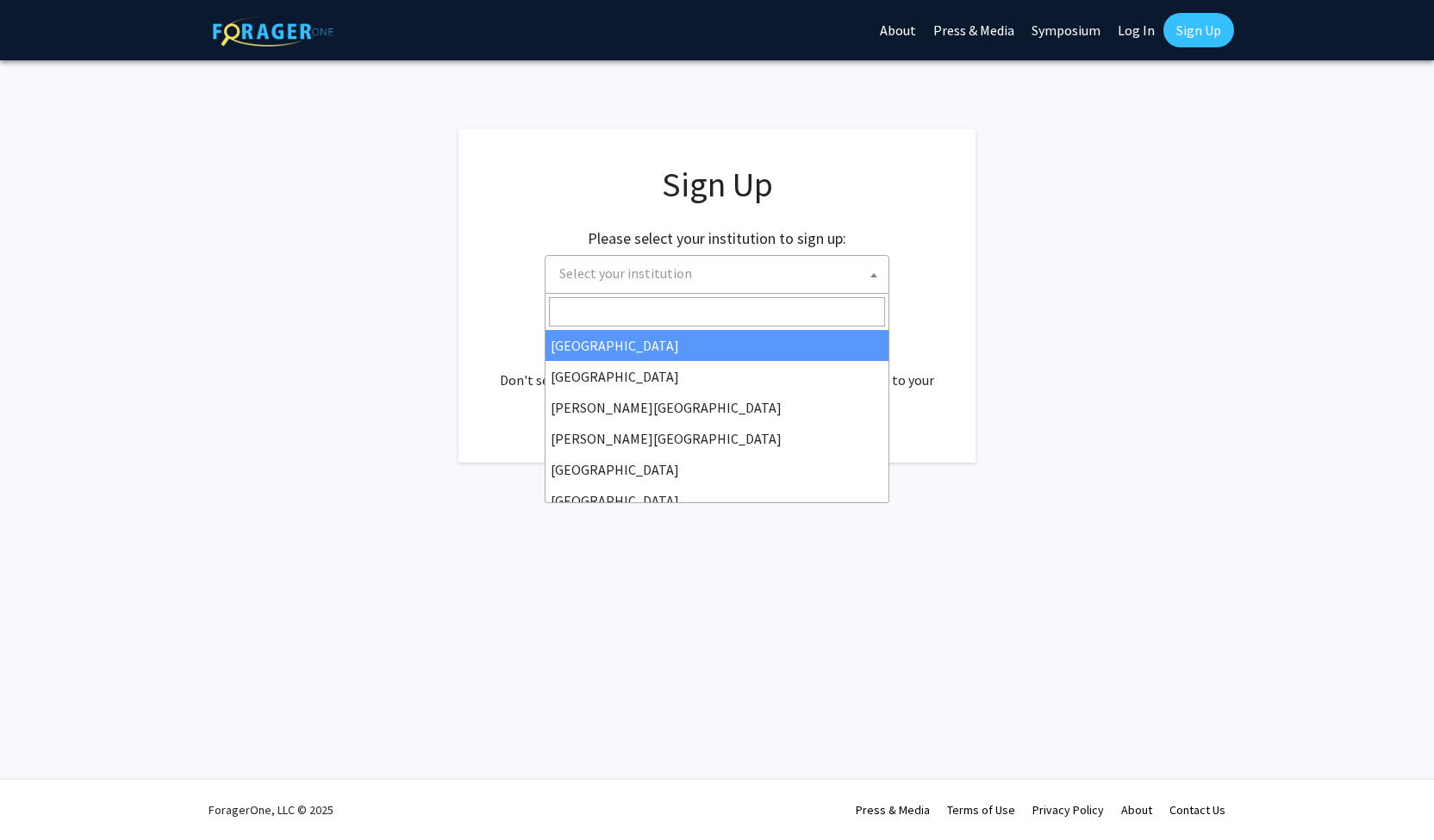
click at [731, 268] on span "Select your institution" at bounding box center [719, 274] width 336 height 35
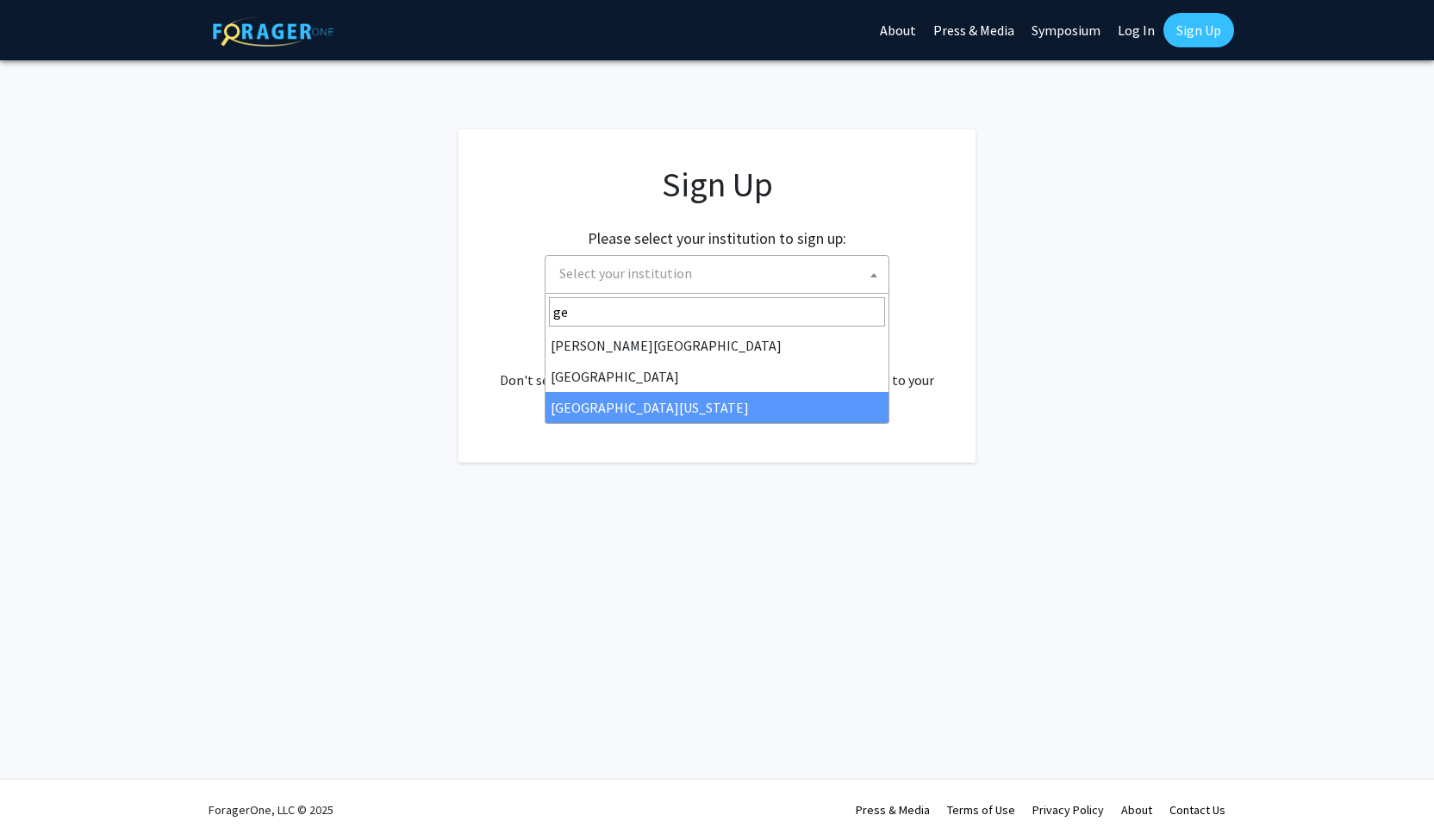
type input "ge"
select select "30"
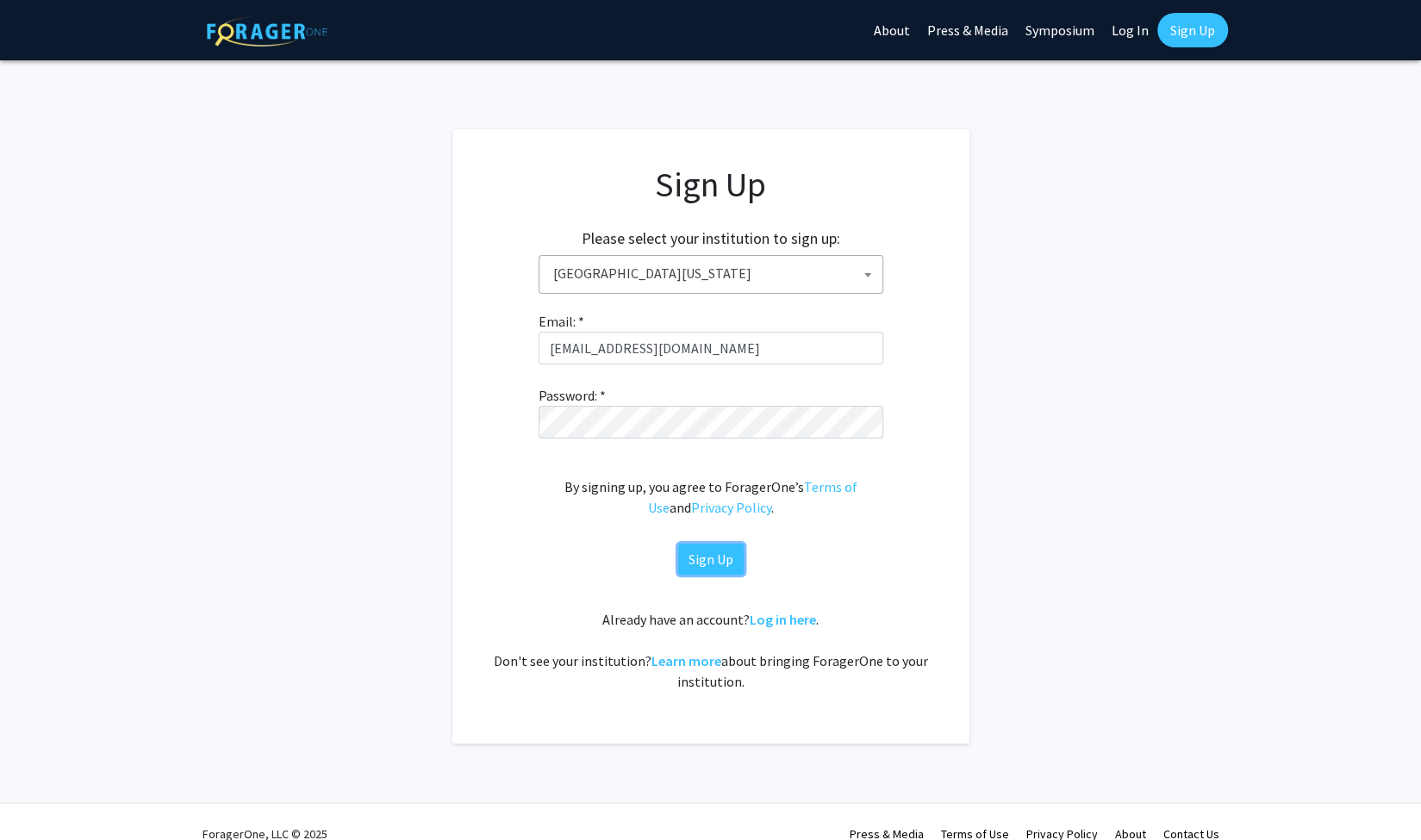
click at [715, 547] on button "Sign Up" at bounding box center [710, 559] width 66 height 31
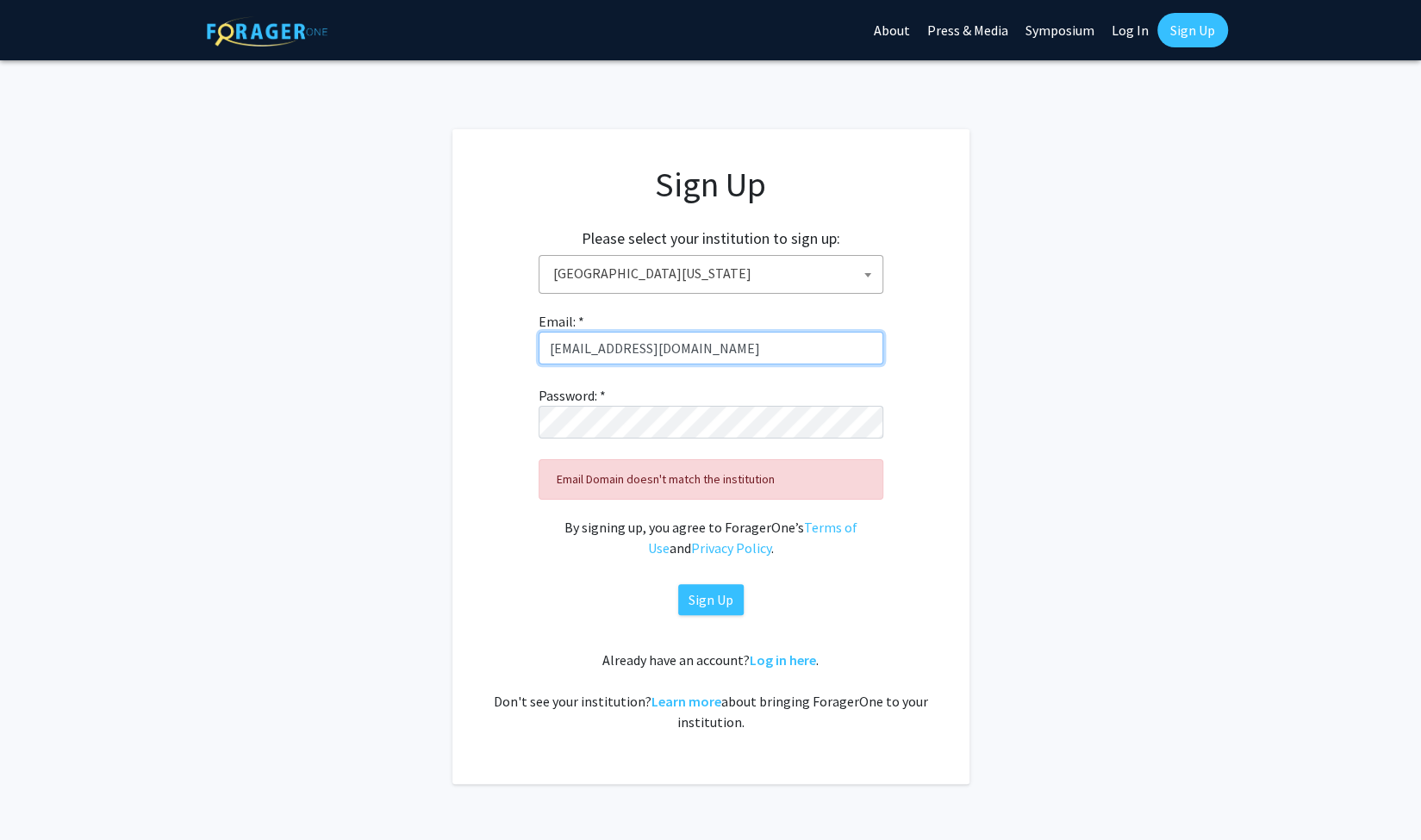
click at [669, 352] on input "rka13049@uga.edu" at bounding box center [710, 347] width 345 height 32
click at [615, 347] on input "rka13049@uga.edu" at bounding box center [710, 347] width 345 height 32
type input "rka13049@student.uga.edu"
click at [716, 600] on button "Sign Up" at bounding box center [710, 600] width 66 height 31
click at [291, 25] on img at bounding box center [267, 31] width 120 height 30
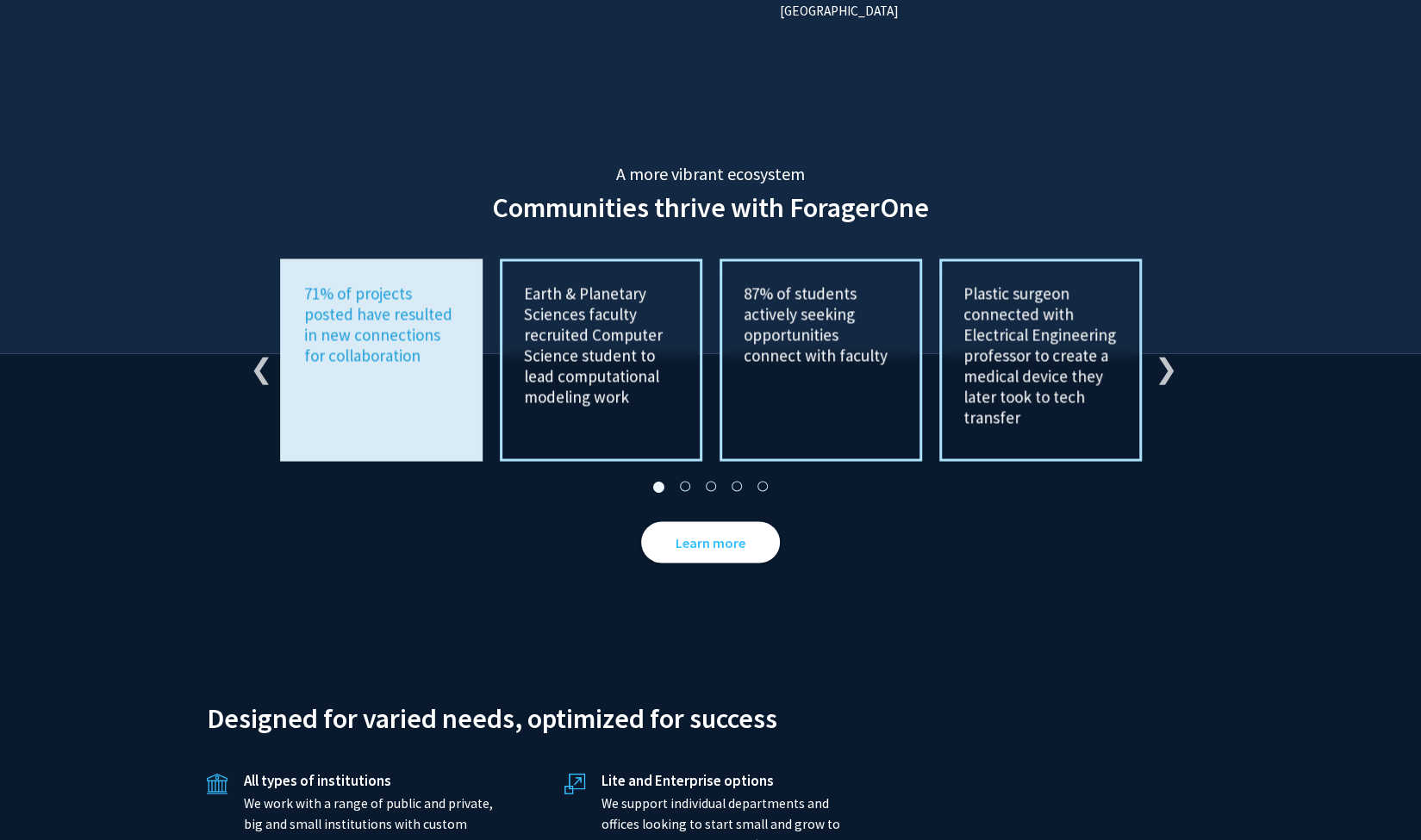
scroll to position [3139, 0]
